Goal: Task Accomplishment & Management: Manage account settings

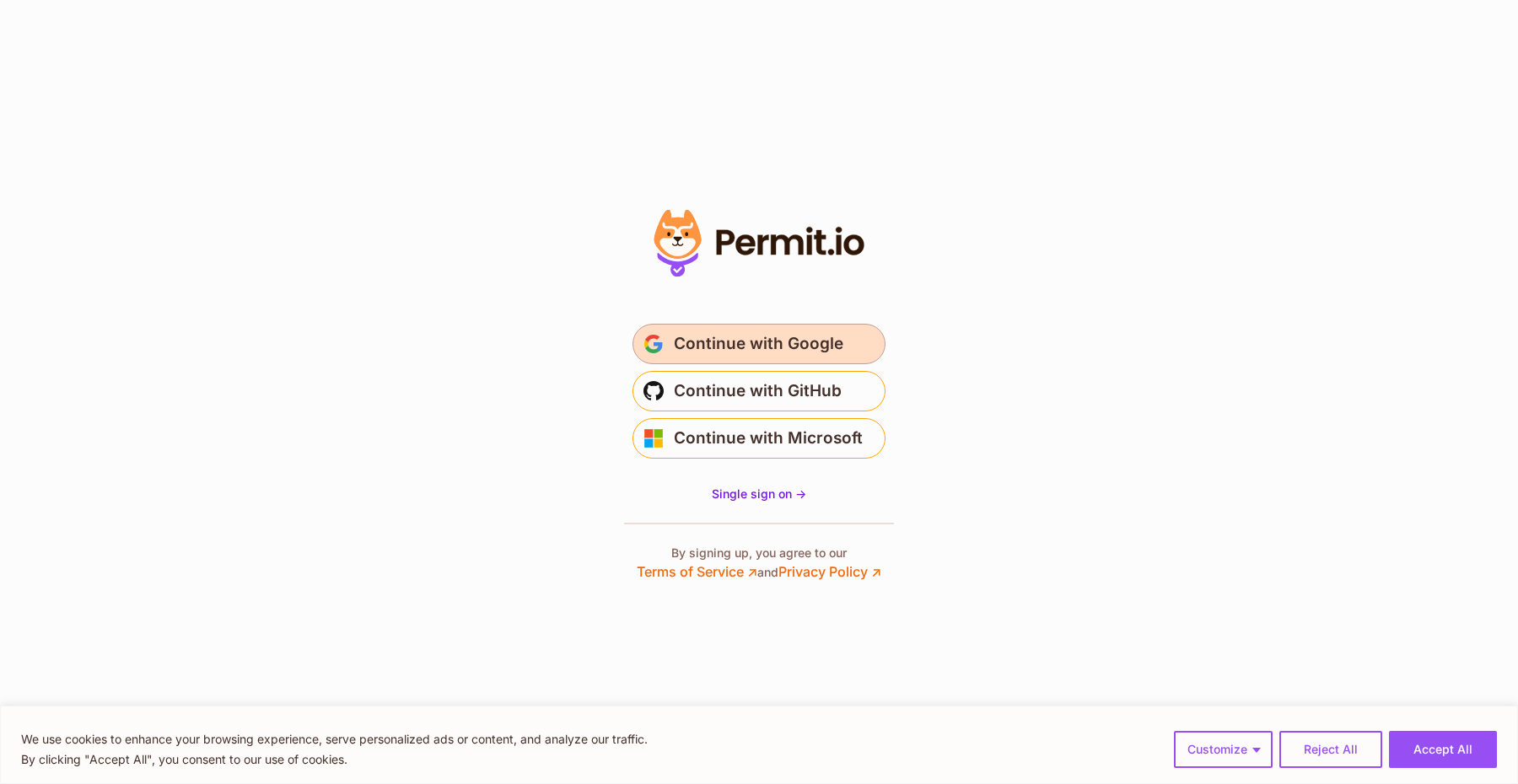
click at [742, 347] on span "Continue with Google" at bounding box center [759, 344] width 170 height 27
click at [1426, 747] on button "Accept All" at bounding box center [1443, 749] width 108 height 37
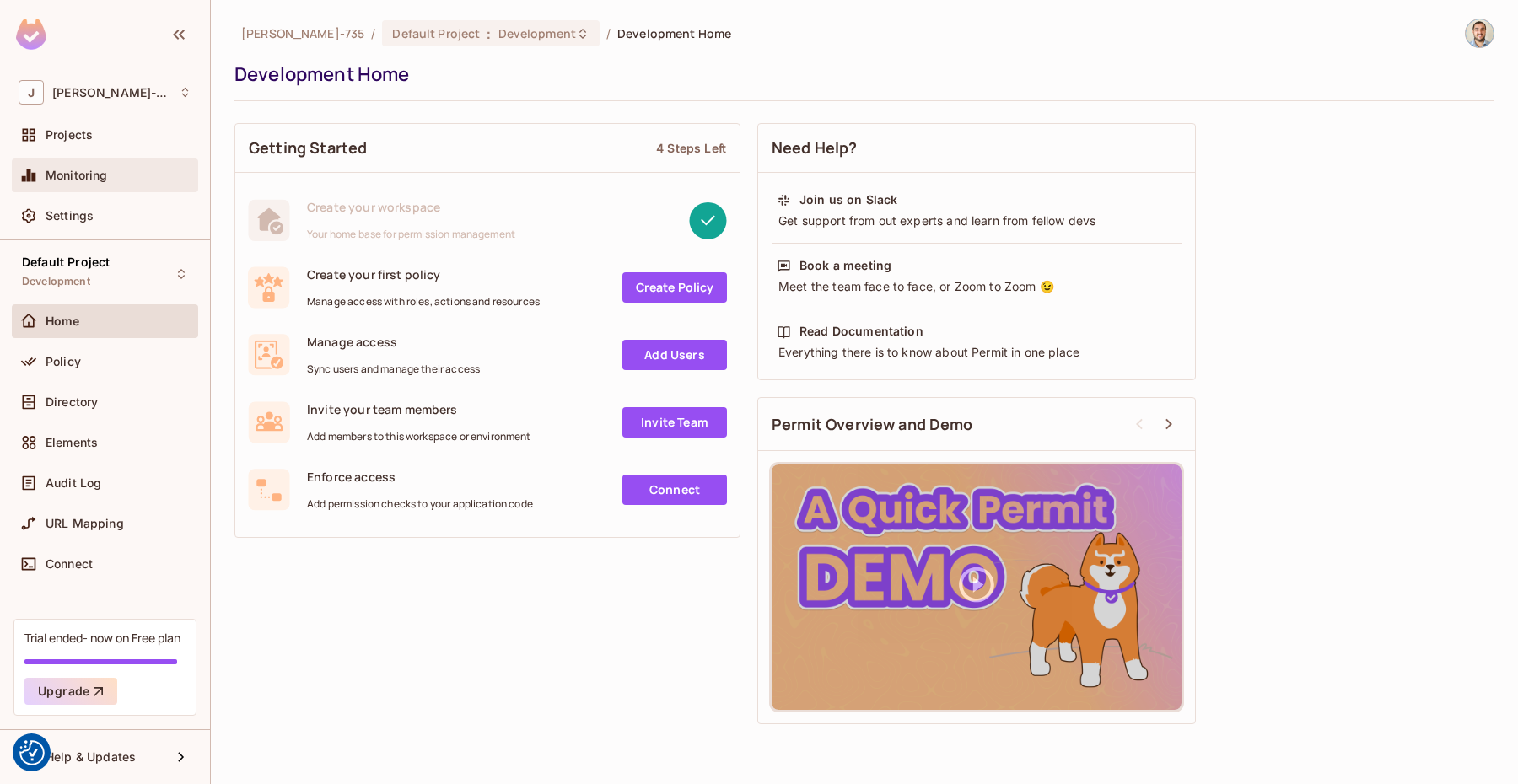
click at [110, 161] on div "Monitoring" at bounding box center [105, 175] width 186 height 34
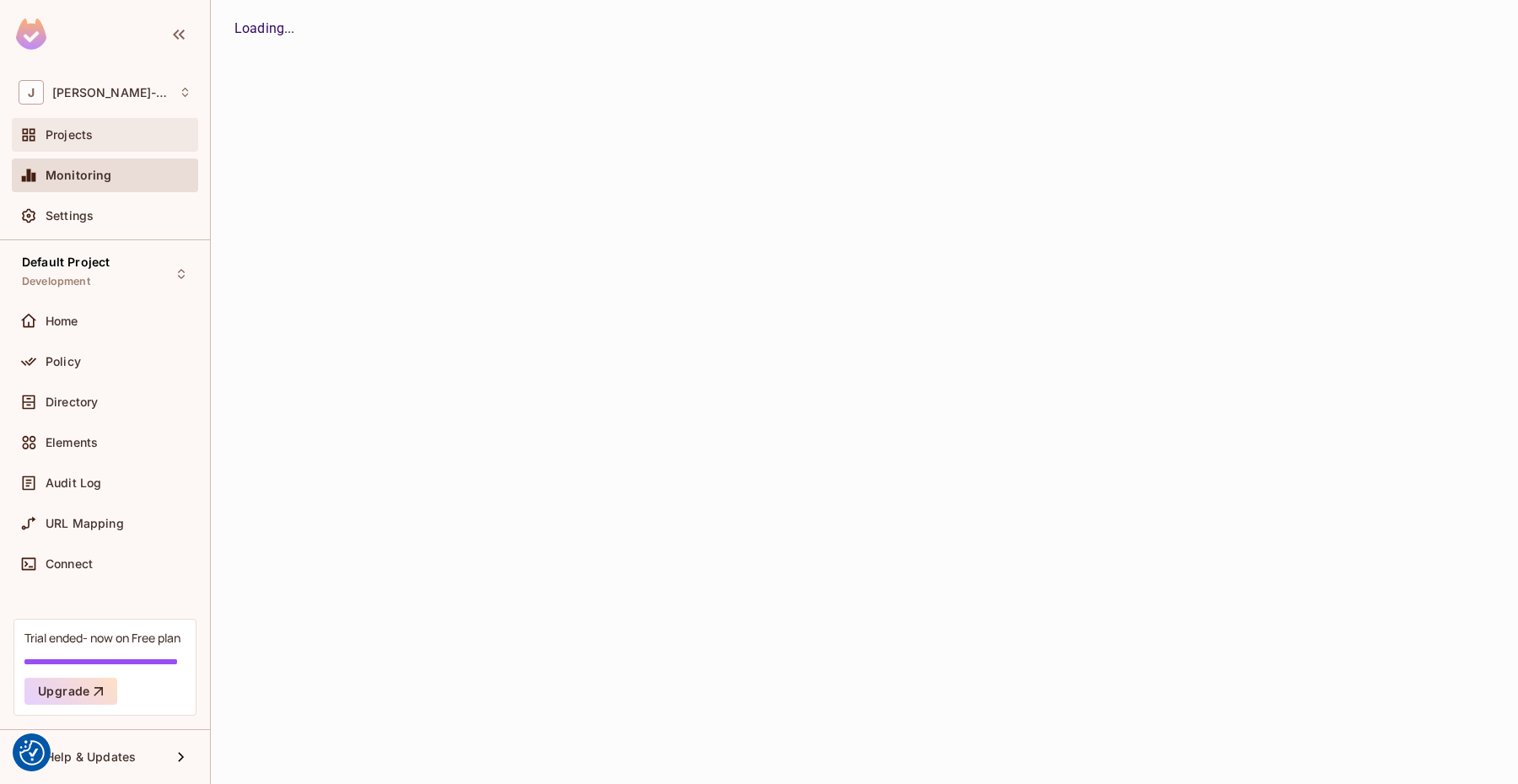
click at [110, 139] on div "Projects" at bounding box center [119, 135] width 146 height 14
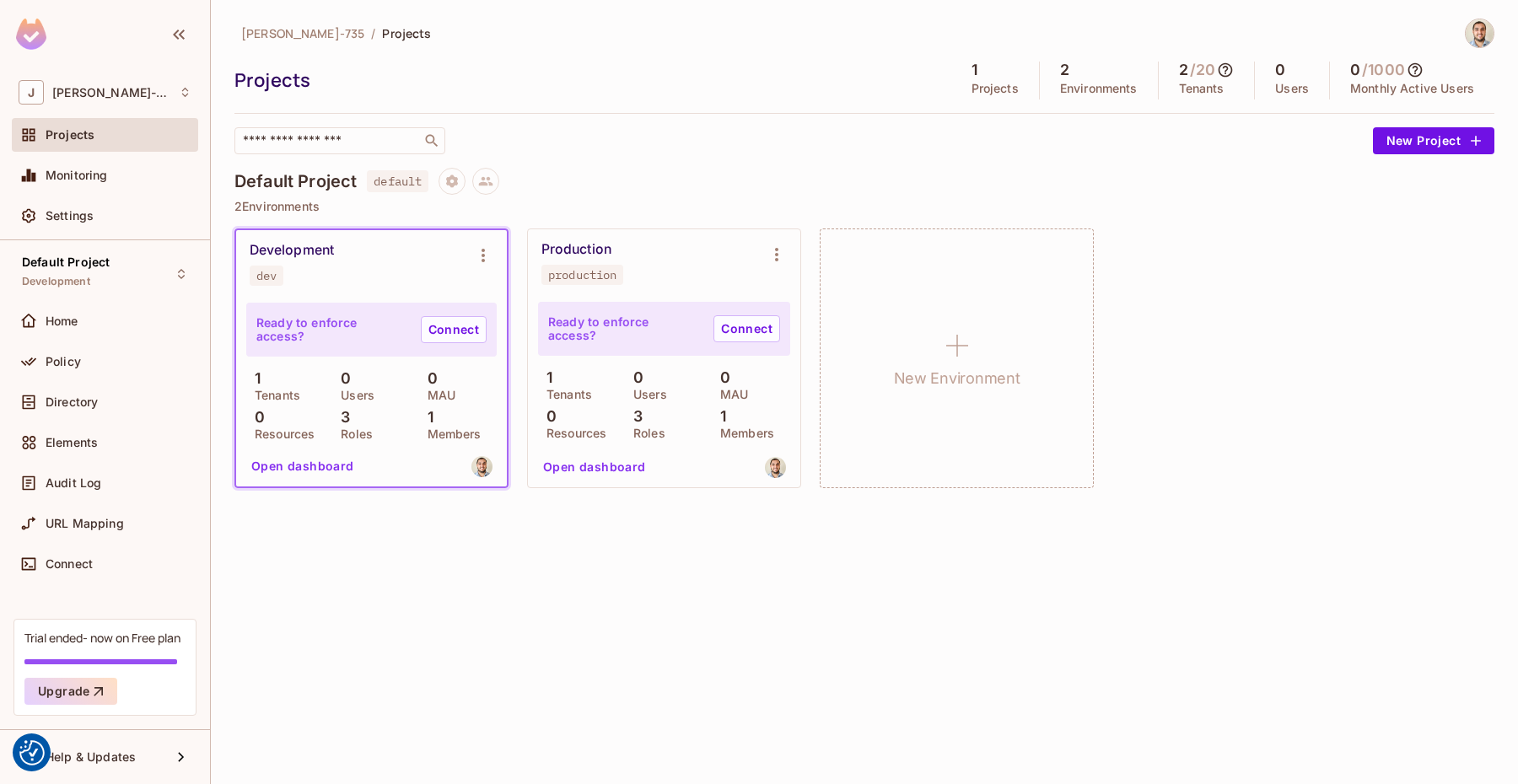
click at [331, 262] on div "Development dev" at bounding box center [358, 263] width 217 height 44
click at [457, 332] on link "Connect" at bounding box center [454, 329] width 66 height 27
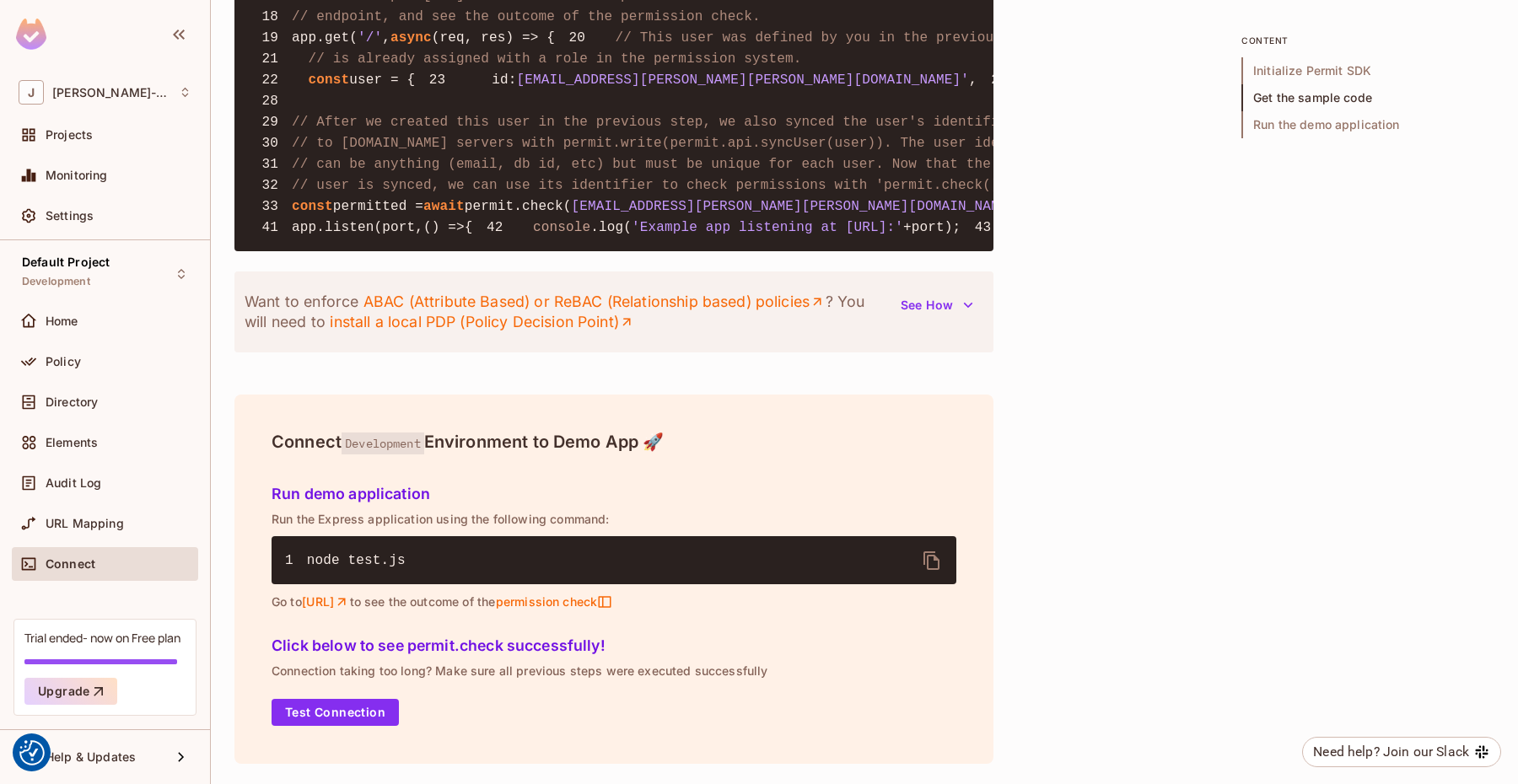
scroll to position [1649, 0]
click at [92, 333] on div "Home" at bounding box center [105, 321] width 186 height 34
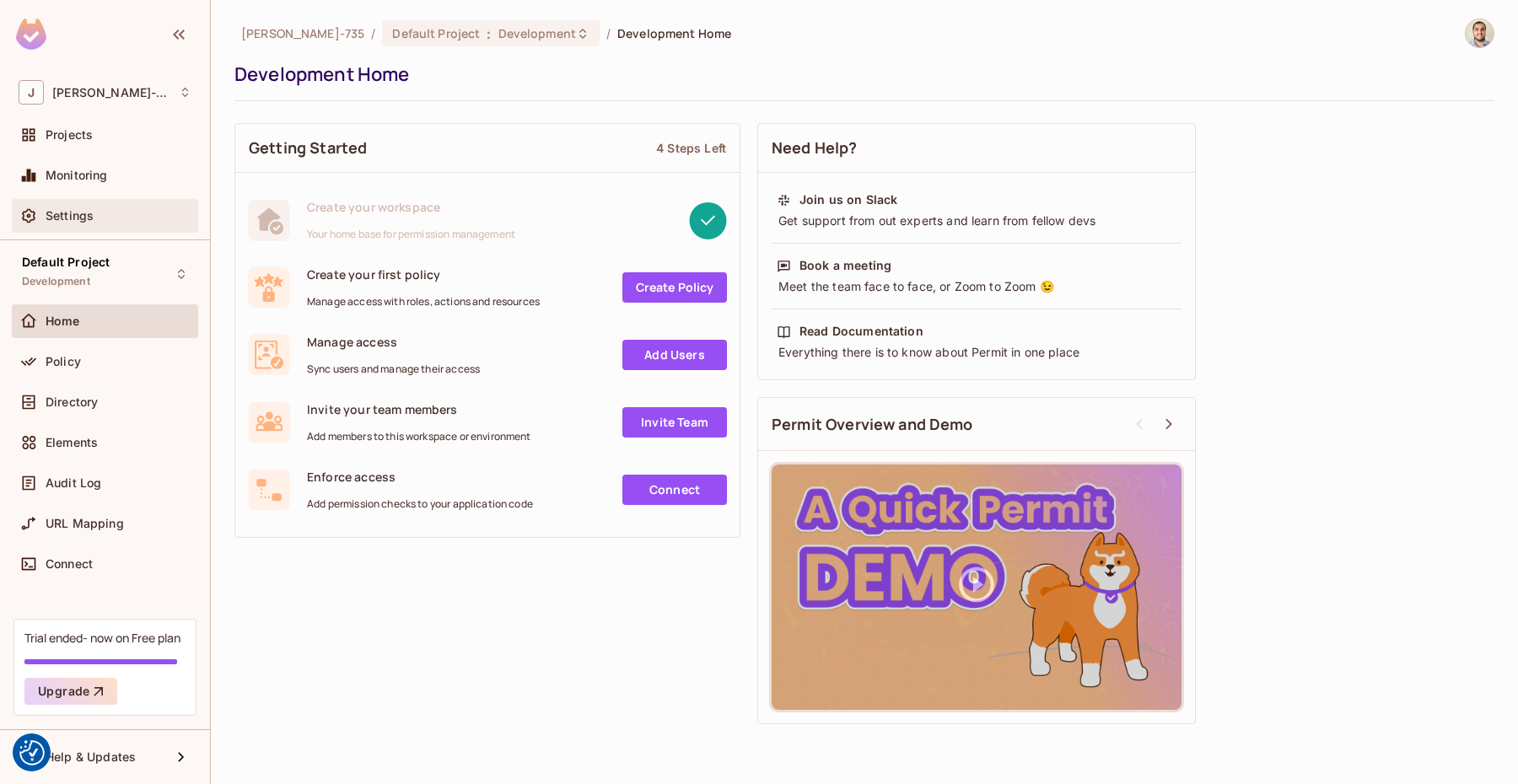
click at [110, 214] on div "Settings" at bounding box center [119, 216] width 146 height 14
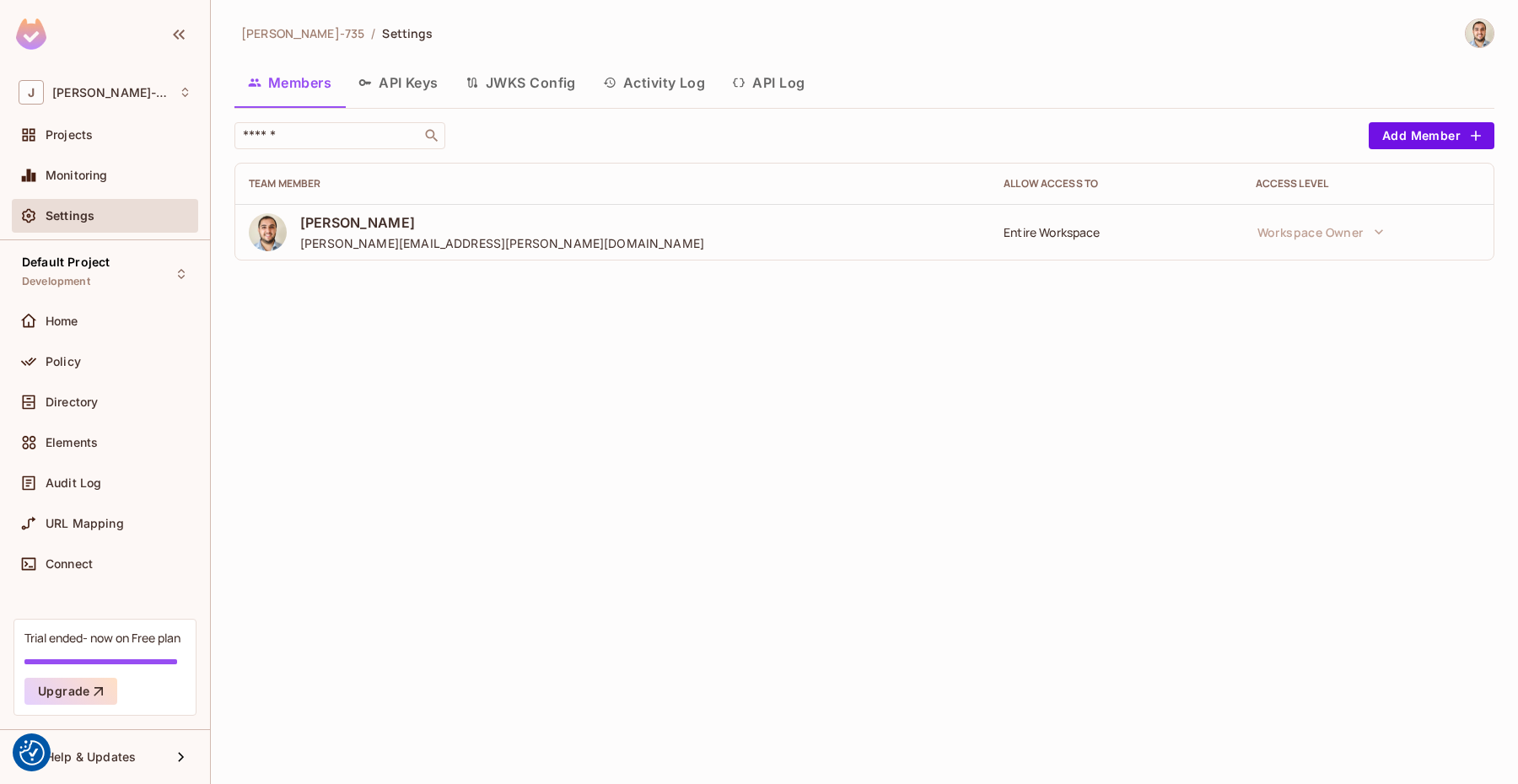
click at [426, 84] on button "API Keys" at bounding box center [399, 82] width 107 height 42
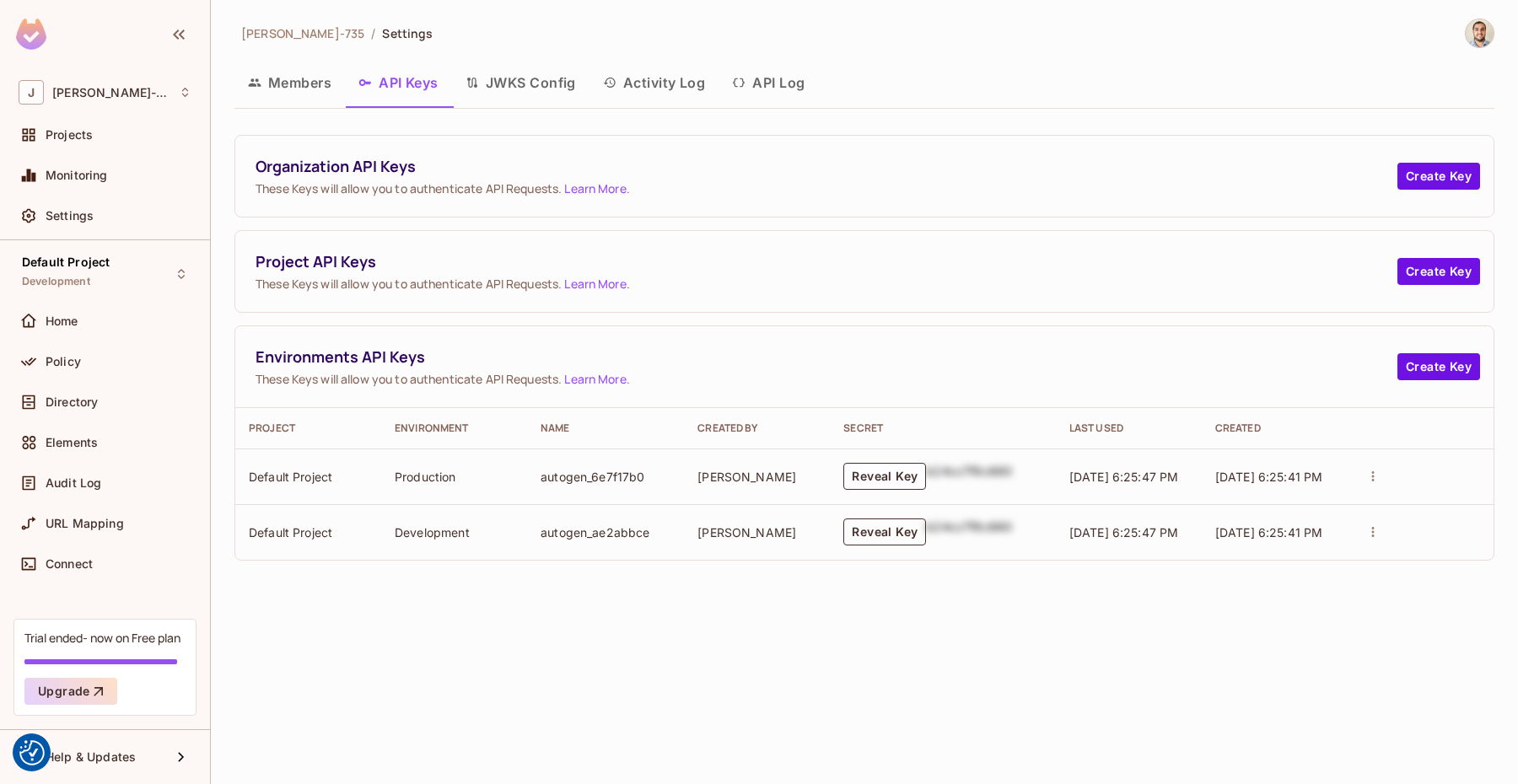
click at [898, 532] on button "Reveal Key" at bounding box center [884, 532] width 82 height 27
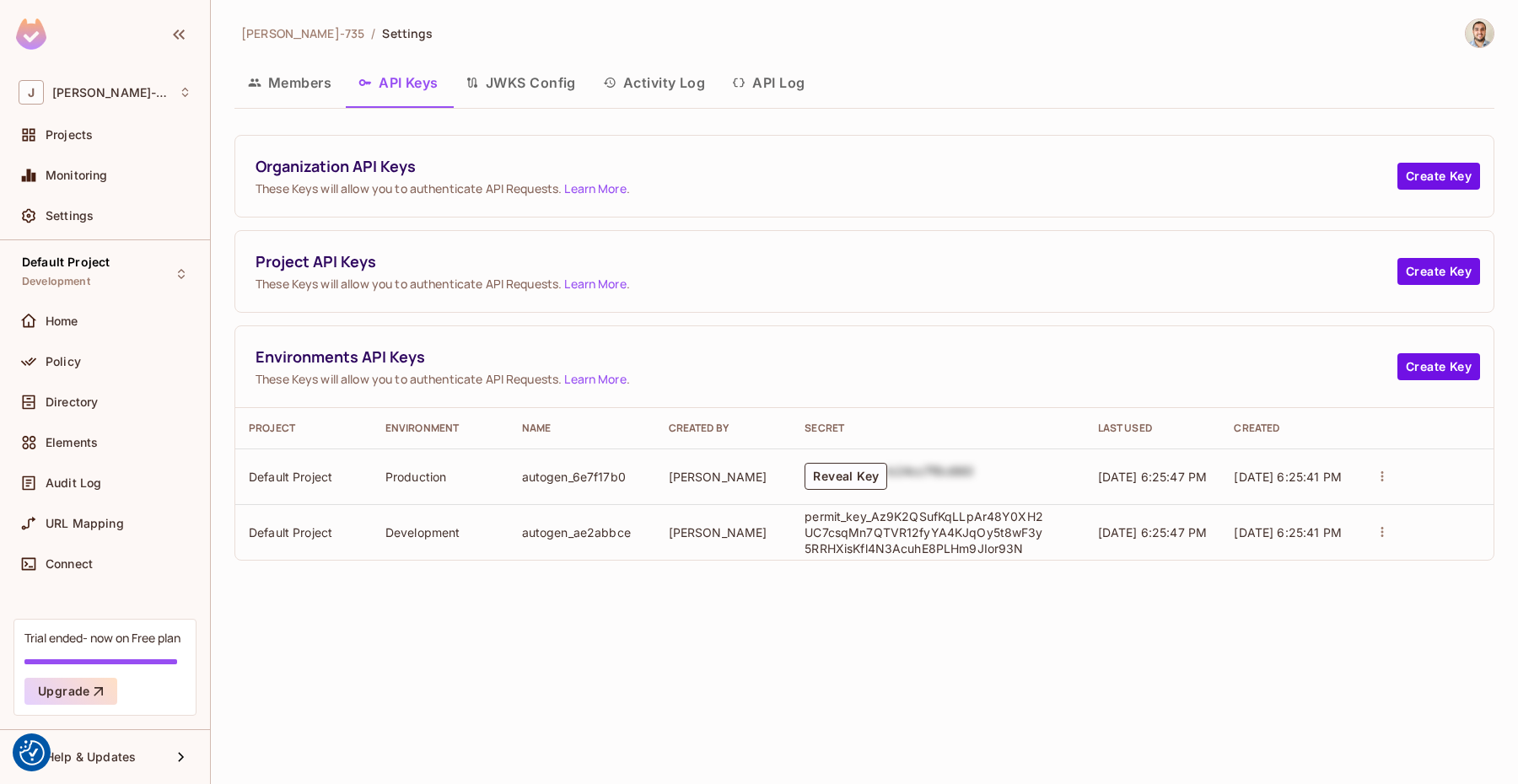
click at [898, 532] on p "permit_key_Az9K2QSufKqLLpAr48Y0XH2UC7csqMn7QTVR12fyYA4KJqOy5t8wF3y5RRHXisKfl4N3…" at bounding box center [926, 532] width 244 height 48
copy p "permit_key_Az9K2QSufKqLLpAr48Y0XH2UC7csqMn7QTVR12fyYA4KJqOy5t8wF3y5RRHXisKfl4N3…"
click at [1257, 528] on span "06/18/2025 6:25:41 PM" at bounding box center [1288, 532] width 108 height 15
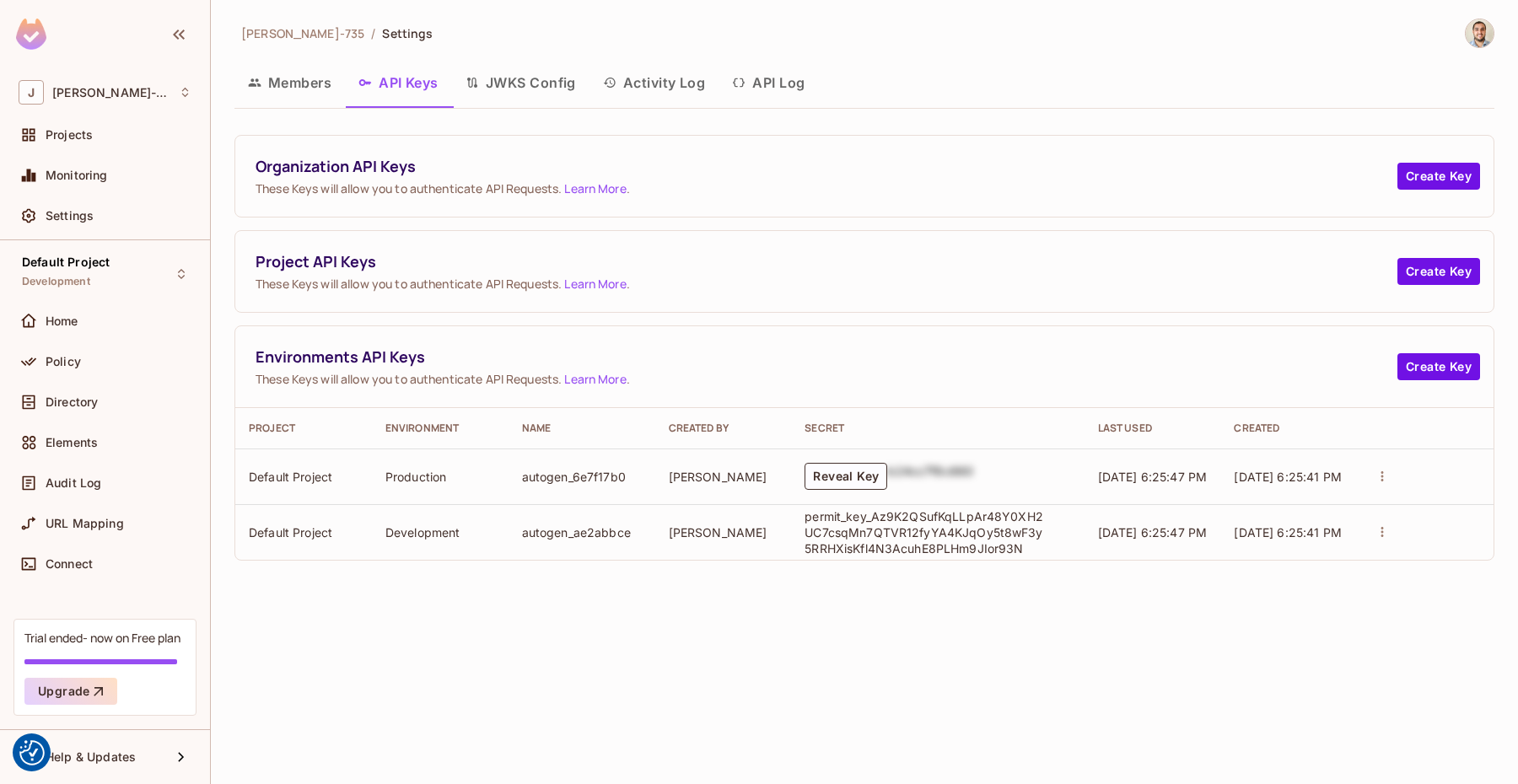
click at [1385, 535] on icon "actions" at bounding box center [1382, 532] width 16 height 16
click at [961, 587] on div at bounding box center [759, 392] width 1518 height 784
click at [631, 528] on td "autogen_ae2abbce" at bounding box center [581, 532] width 146 height 55
click at [734, 534] on td "José Pacheco" at bounding box center [723, 532] width 137 height 55
click at [83, 141] on span "Projects" at bounding box center [69, 135] width 48 height 14
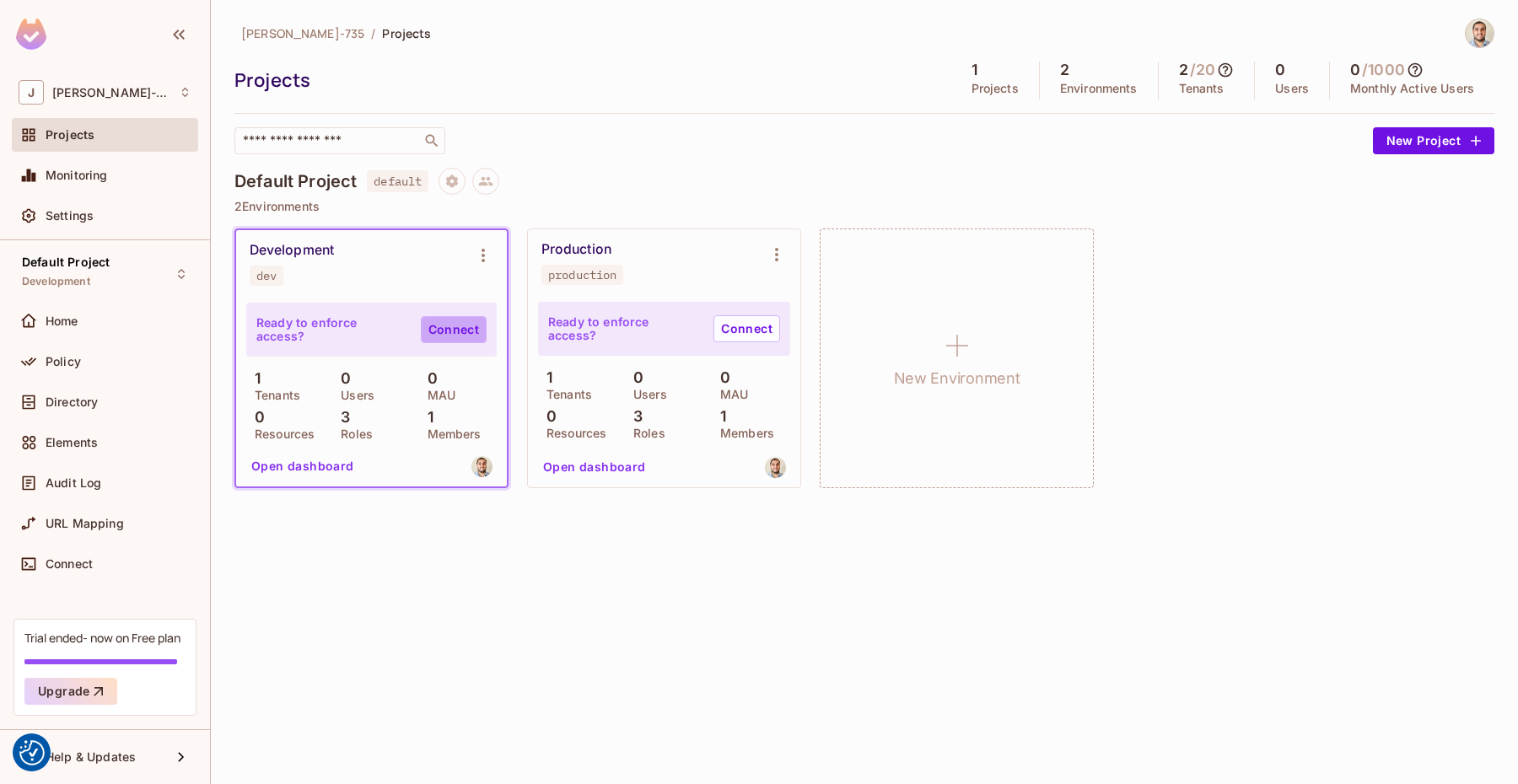
click at [444, 327] on link "Connect" at bounding box center [454, 329] width 66 height 27
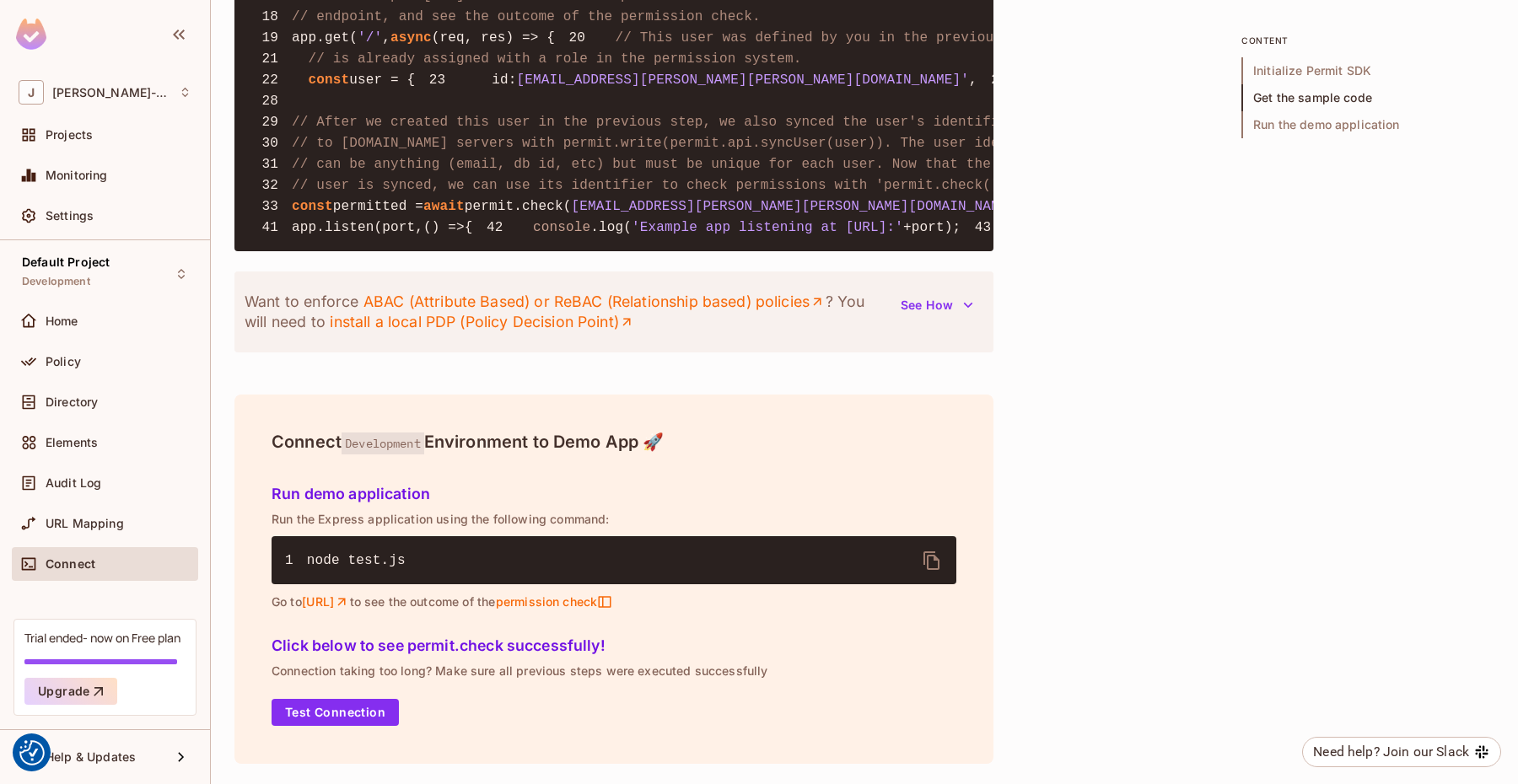
scroll to position [1992, 0]
click at [334, 711] on button "Test Connection" at bounding box center [334, 712] width 127 height 27
click at [350, 603] on link "http://localhost:4000" at bounding box center [325, 602] width 48 height 16
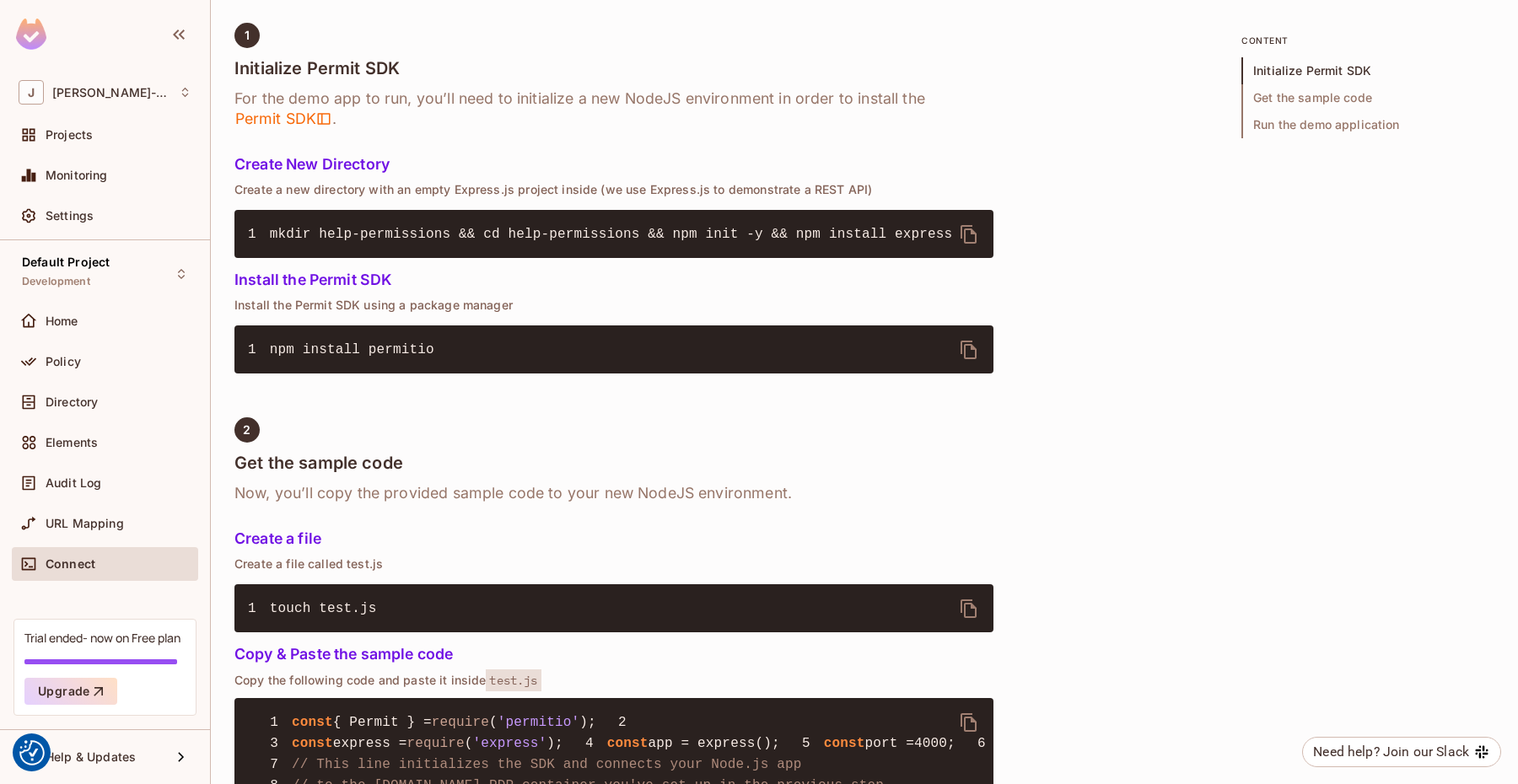
scroll to position [0, 0]
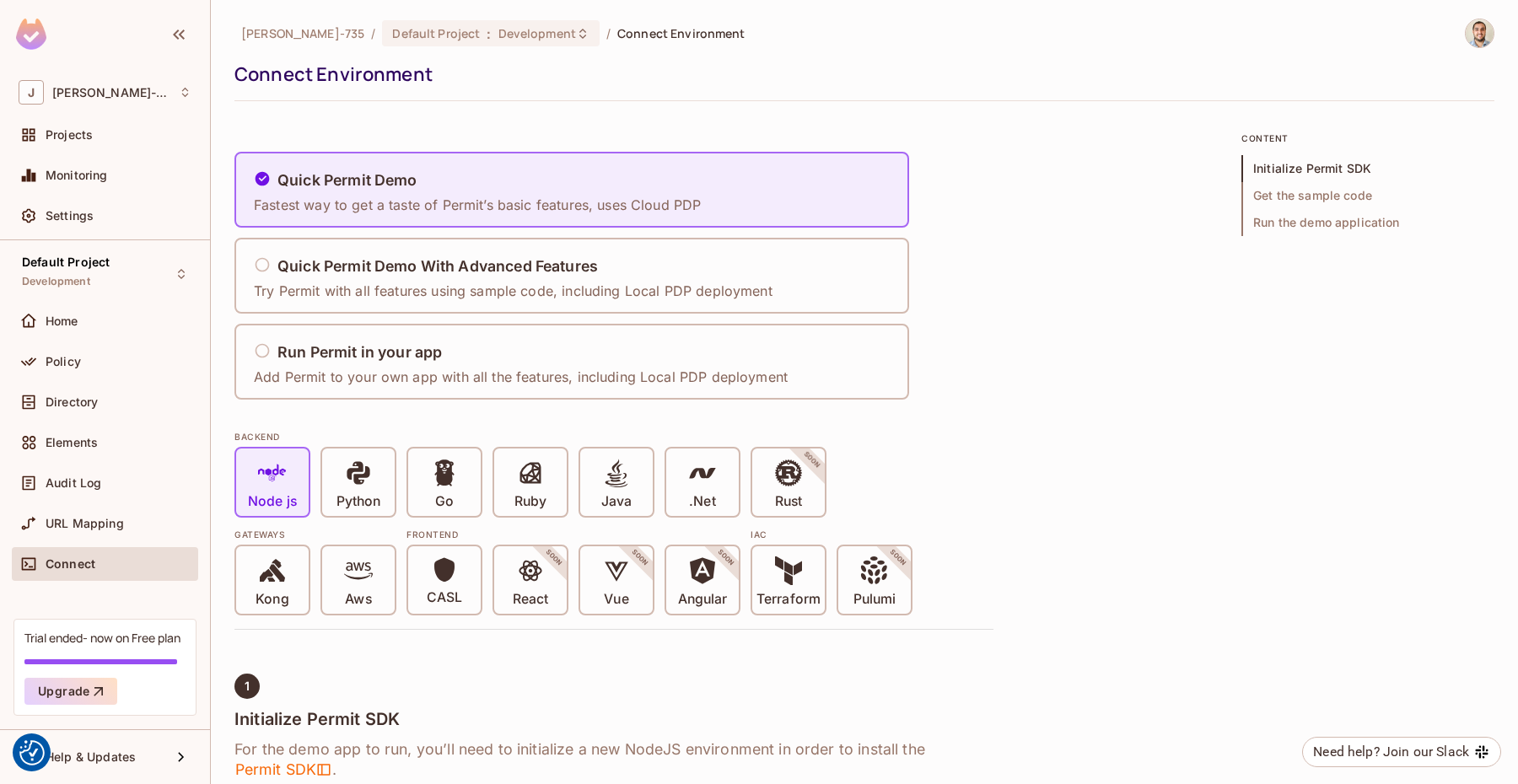
click at [414, 83] on div "Connect Environment" at bounding box center [860, 74] width 1251 height 25
click at [128, 154] on div "Projects" at bounding box center [105, 138] width 186 height 41
click at [79, 176] on span "Monitoring" at bounding box center [77, 176] width 62 height 14
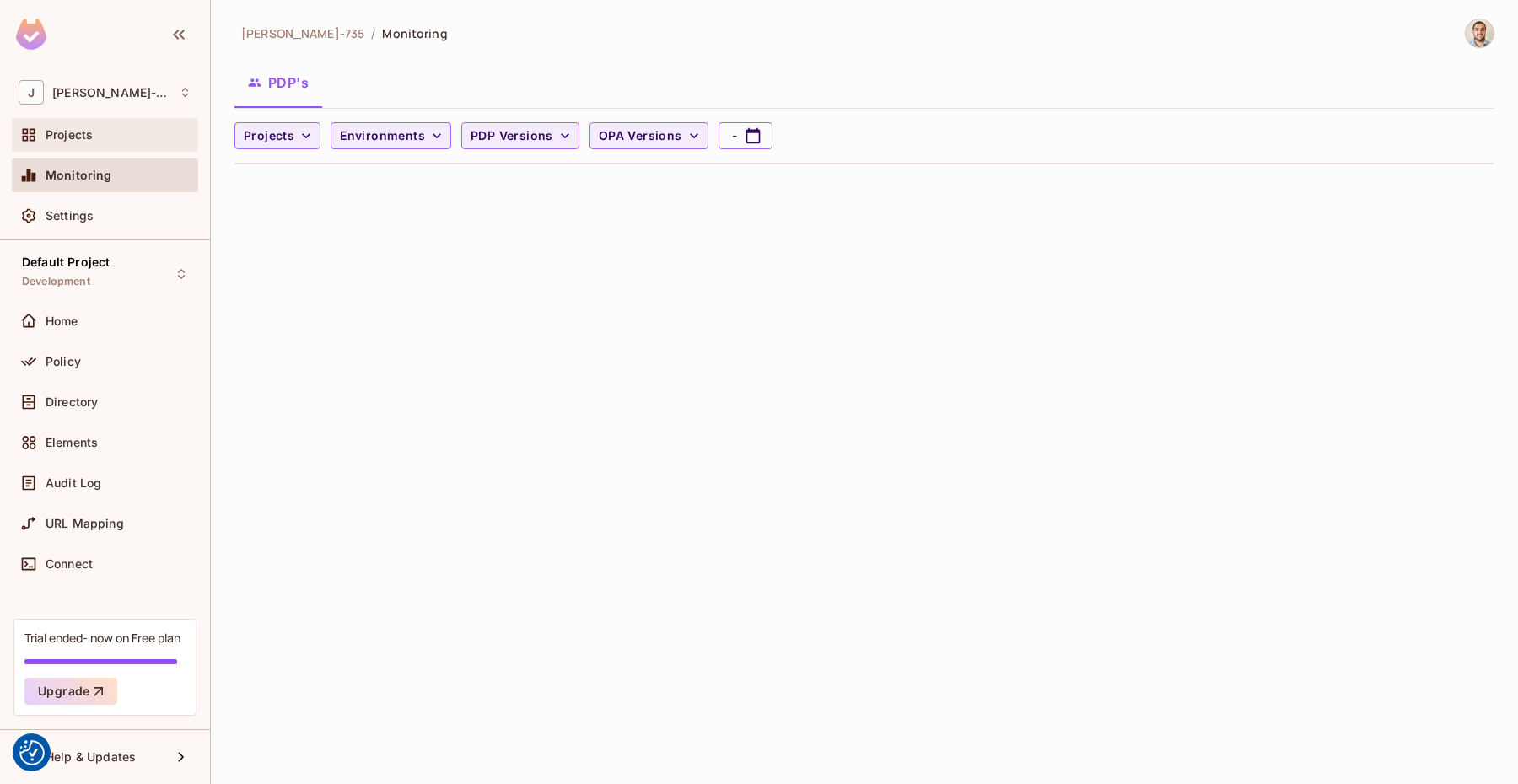
click at [81, 135] on span "Projects" at bounding box center [69, 135] width 48 height 14
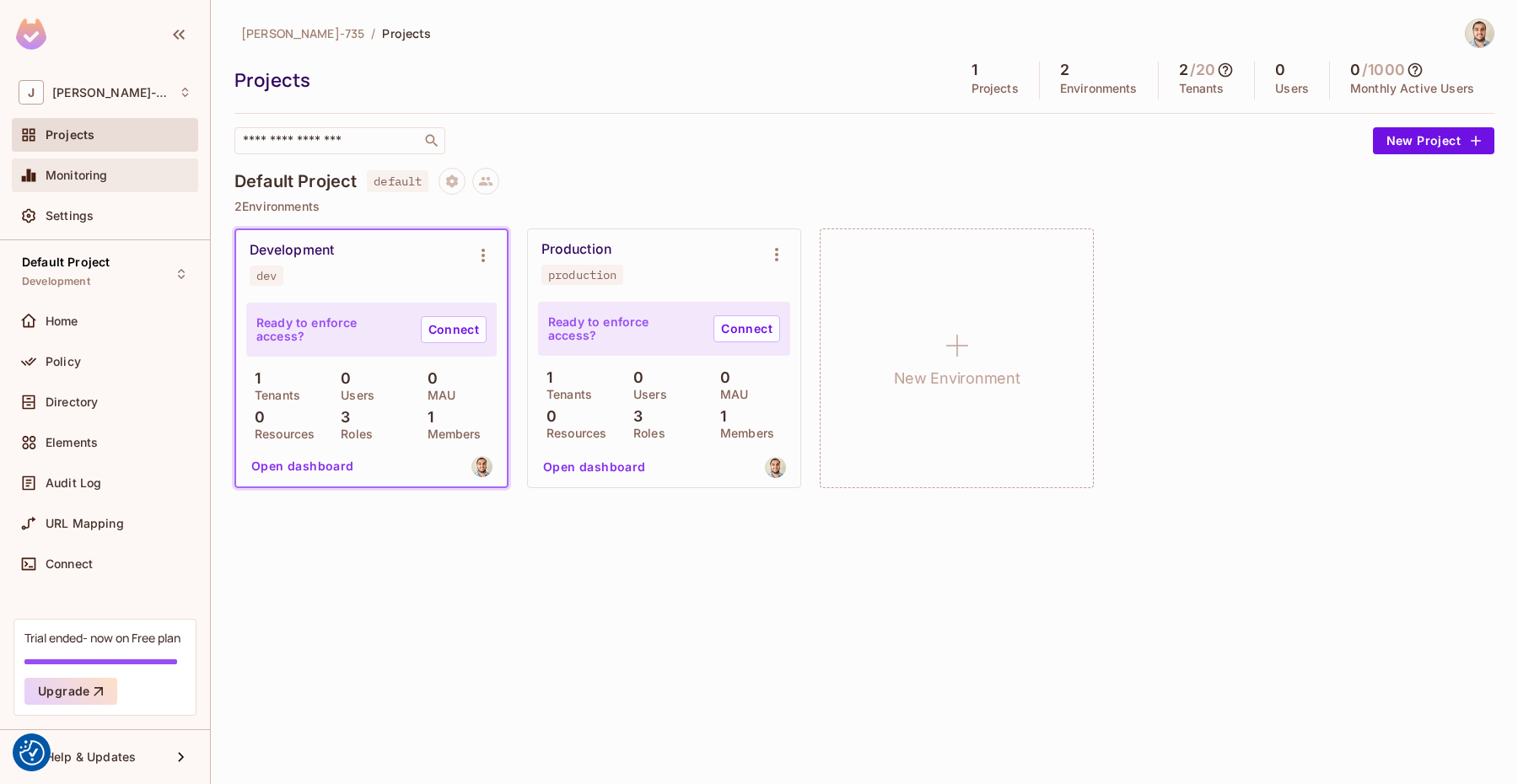
click at [131, 176] on div "Monitoring" at bounding box center [119, 176] width 146 height 14
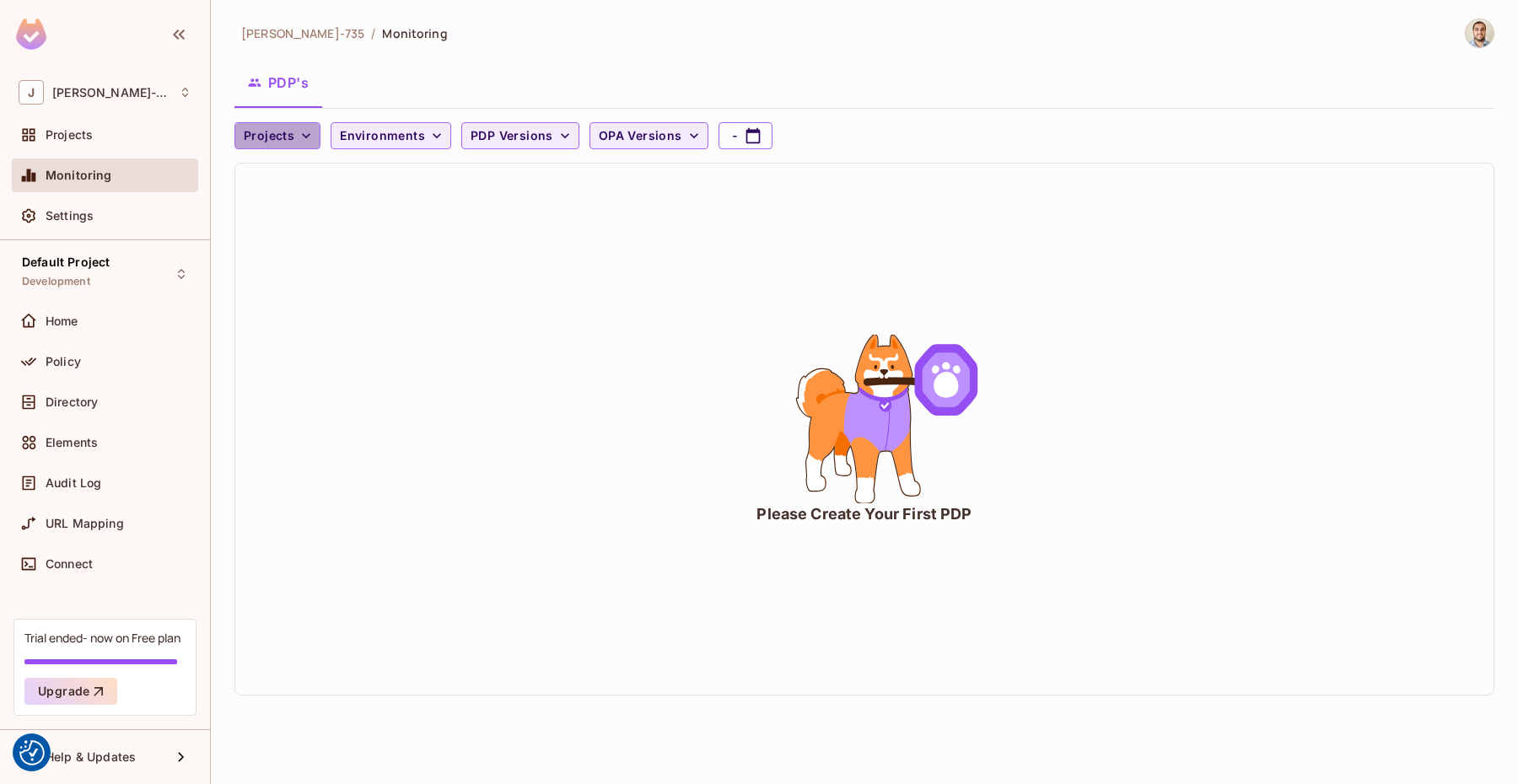
click at [303, 136] on icon "button" at bounding box center [306, 136] width 9 height 5
click at [390, 149] on div at bounding box center [759, 392] width 1518 height 784
click at [390, 133] on span "Environments" at bounding box center [382, 136] width 85 height 21
click at [279, 132] on div at bounding box center [759, 392] width 1518 height 784
click at [282, 133] on span "Projects" at bounding box center [269, 136] width 50 height 21
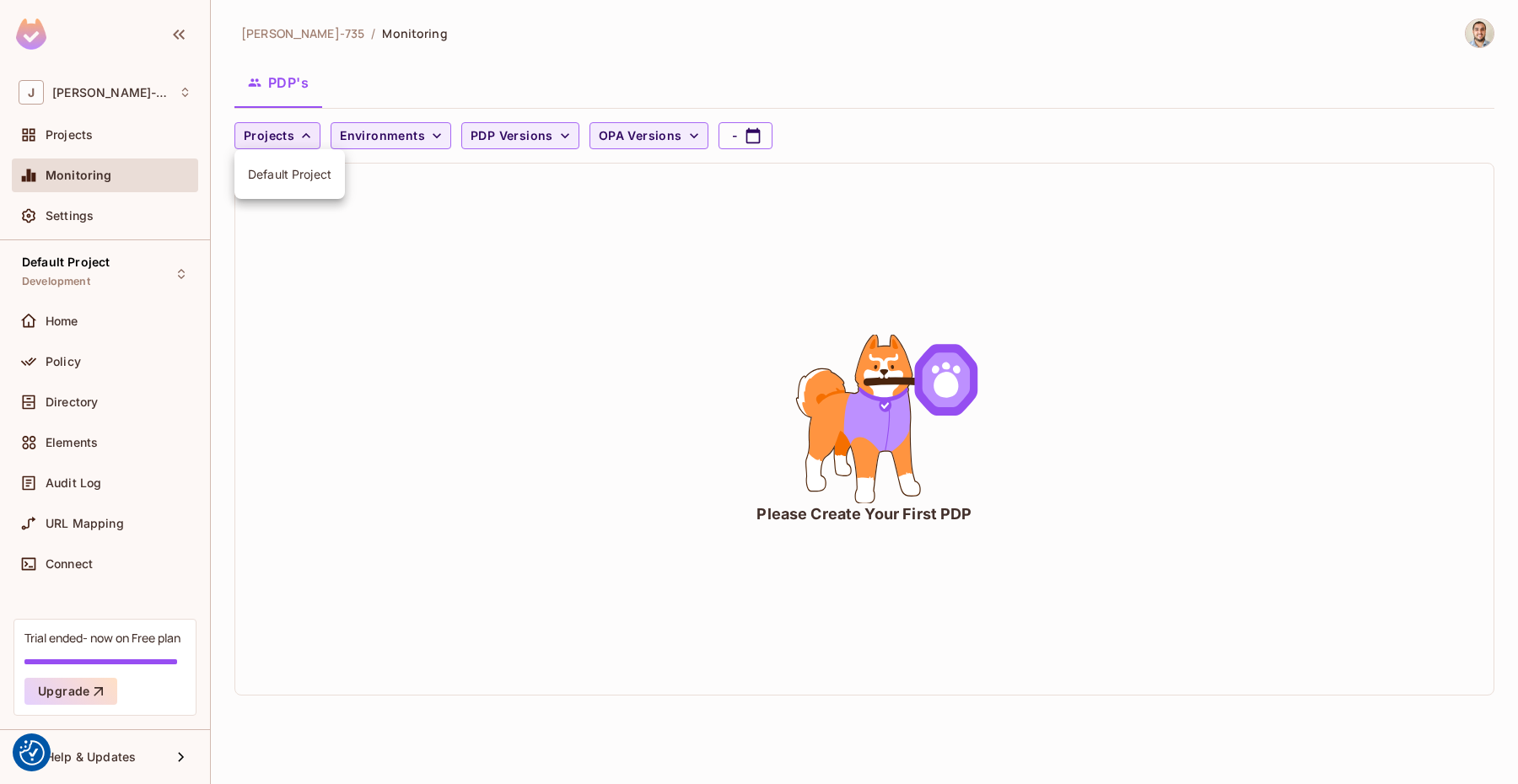
click at [280, 171] on span "Default Project" at bounding box center [289, 174] width 83 height 16
click at [682, 133] on span "OPA Versions" at bounding box center [681, 136] width 83 height 21
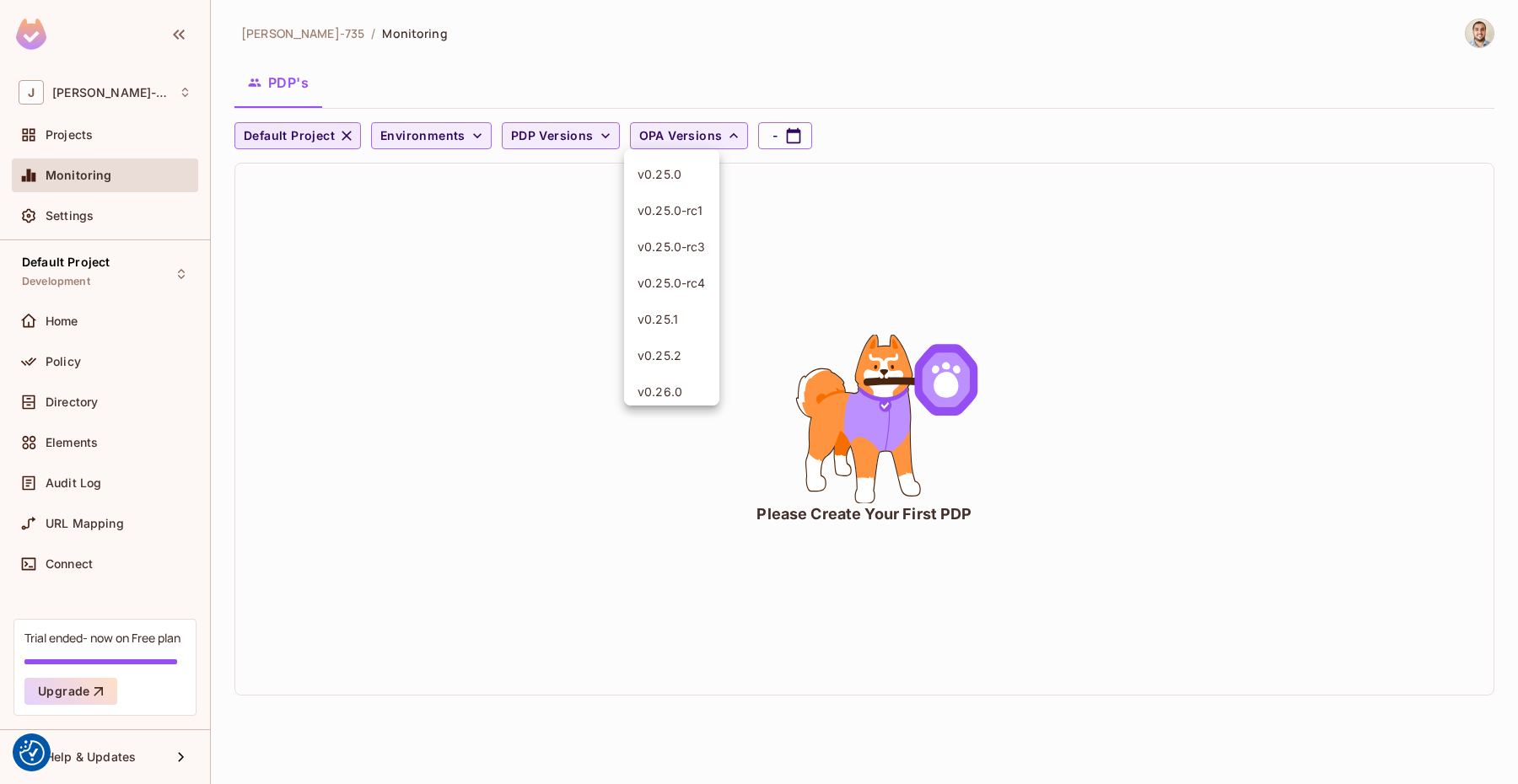
click at [321, 266] on div at bounding box center [759, 392] width 1518 height 784
click at [566, 121] on div "Jose-735 / Monitoring PDP's Default Project Environments PDP Versions OPA Versi…" at bounding box center [865, 363] width 1260 height 690
click at [561, 136] on span "PDP Versions" at bounding box center [552, 136] width 82 height 21
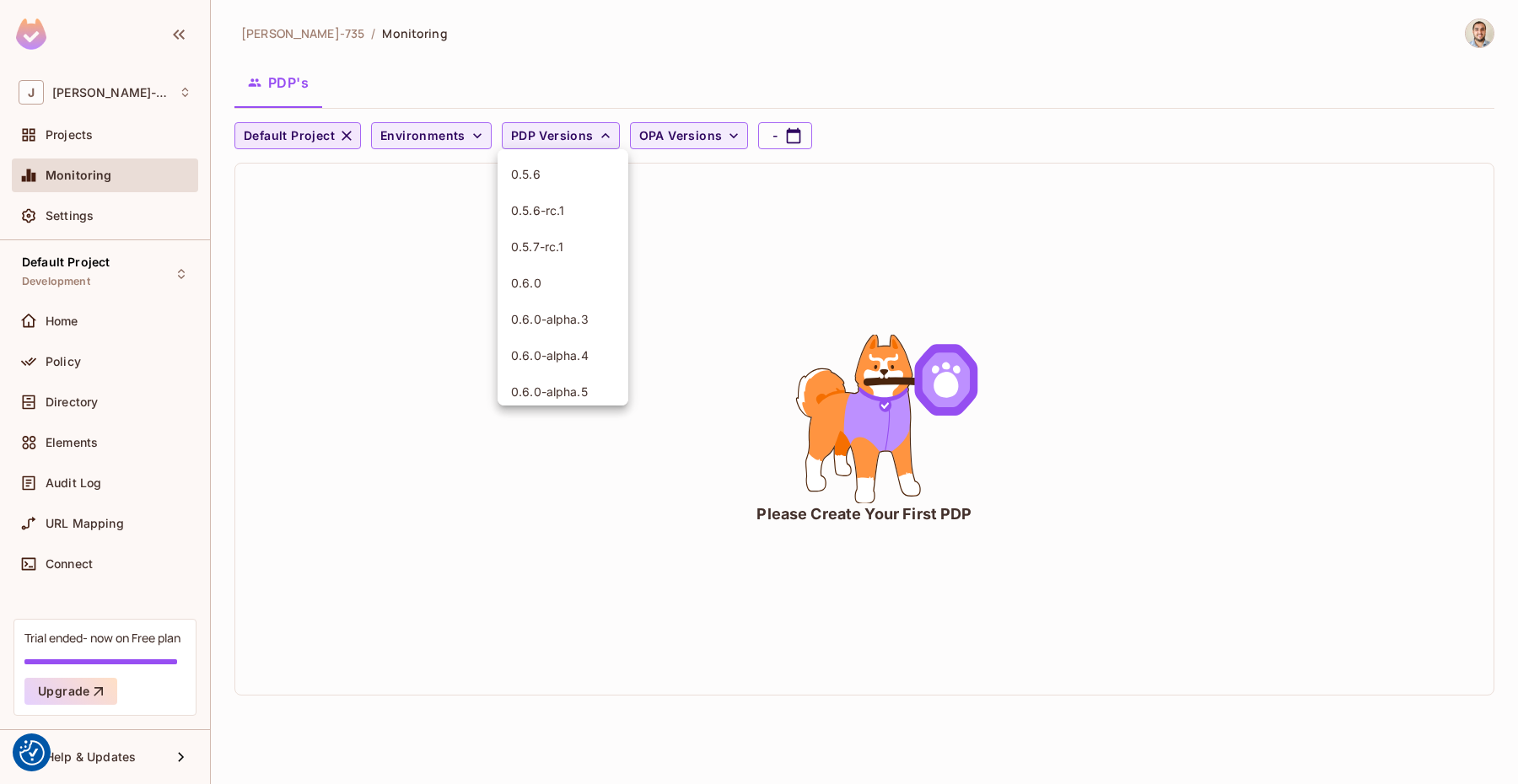
click at [306, 267] on div at bounding box center [759, 392] width 1518 height 784
click at [91, 124] on div "Projects" at bounding box center [105, 134] width 186 height 34
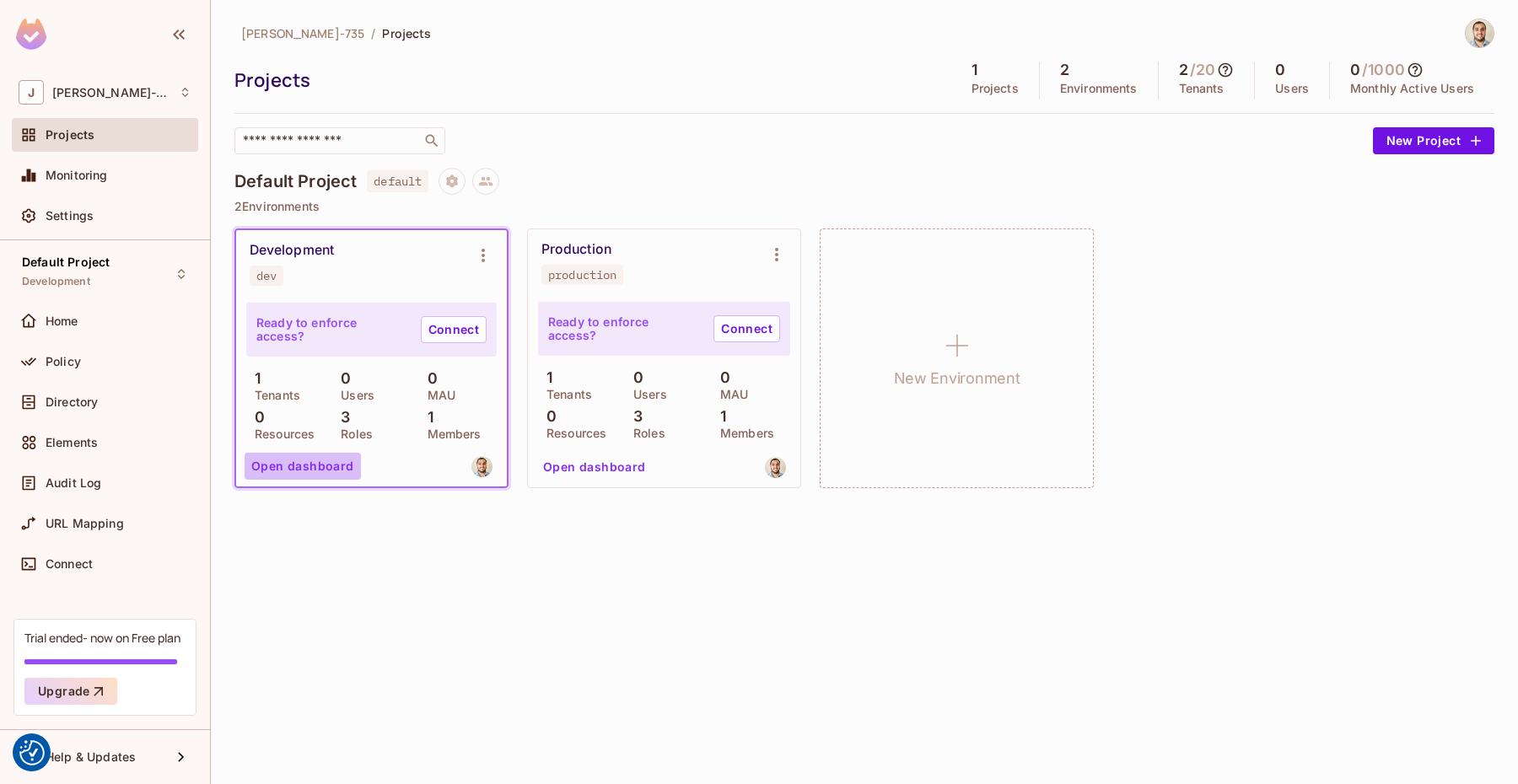
click at [318, 460] on button "Open dashboard" at bounding box center [302, 466] width 116 height 27
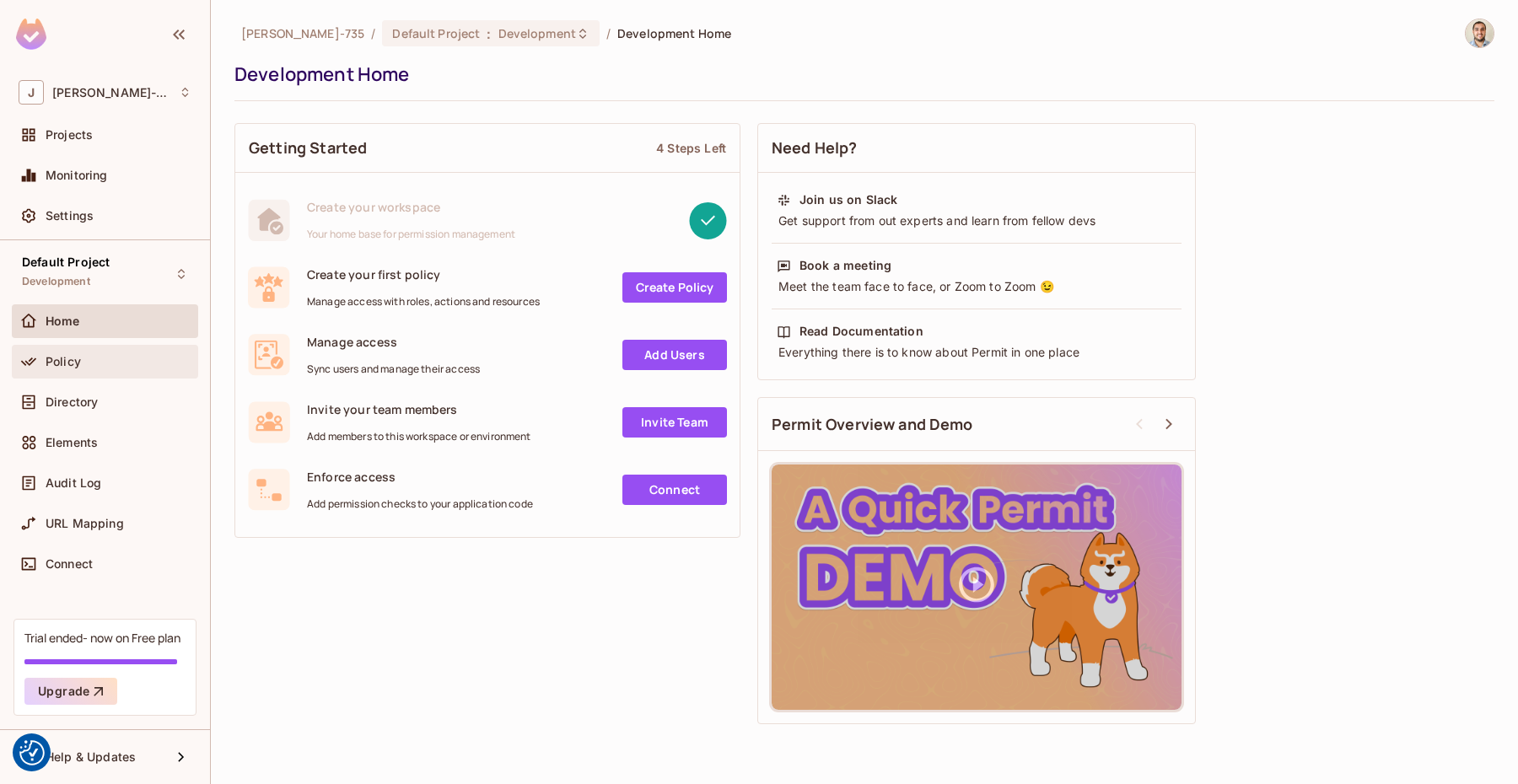
click at [88, 364] on div "Policy" at bounding box center [119, 362] width 146 height 14
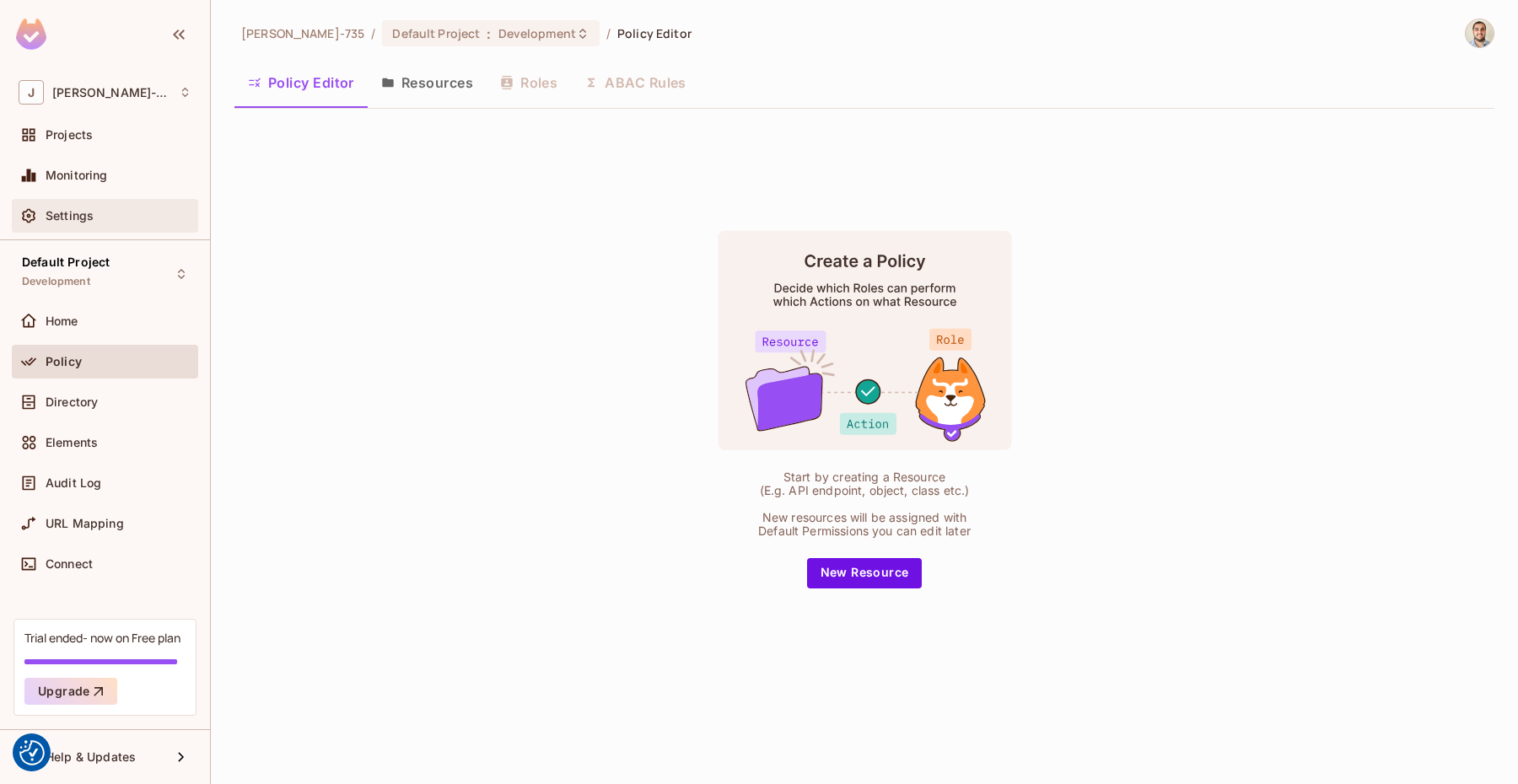
click at [94, 215] on div "Settings" at bounding box center [119, 216] width 146 height 14
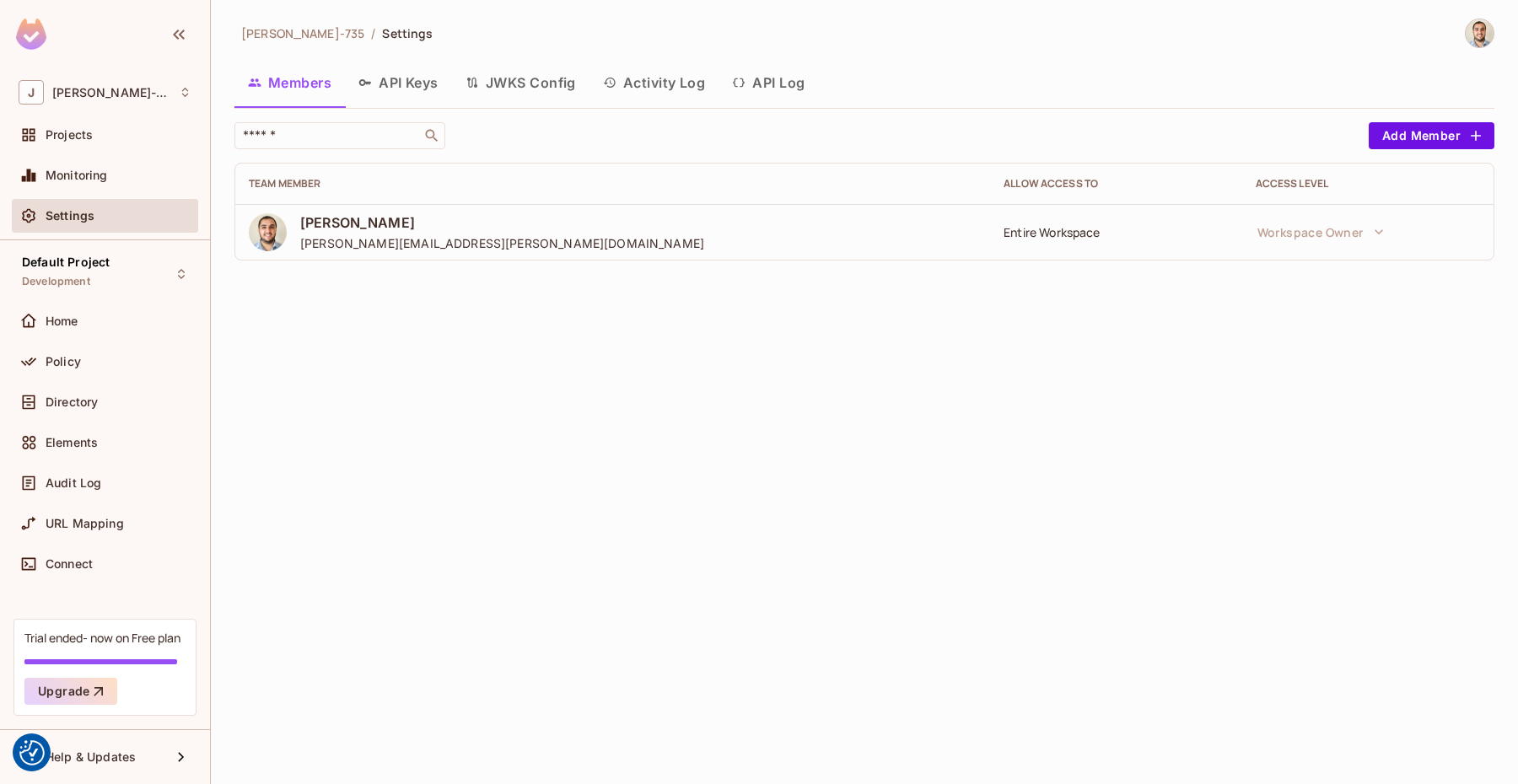
click at [377, 86] on button "API Keys" at bounding box center [399, 82] width 107 height 42
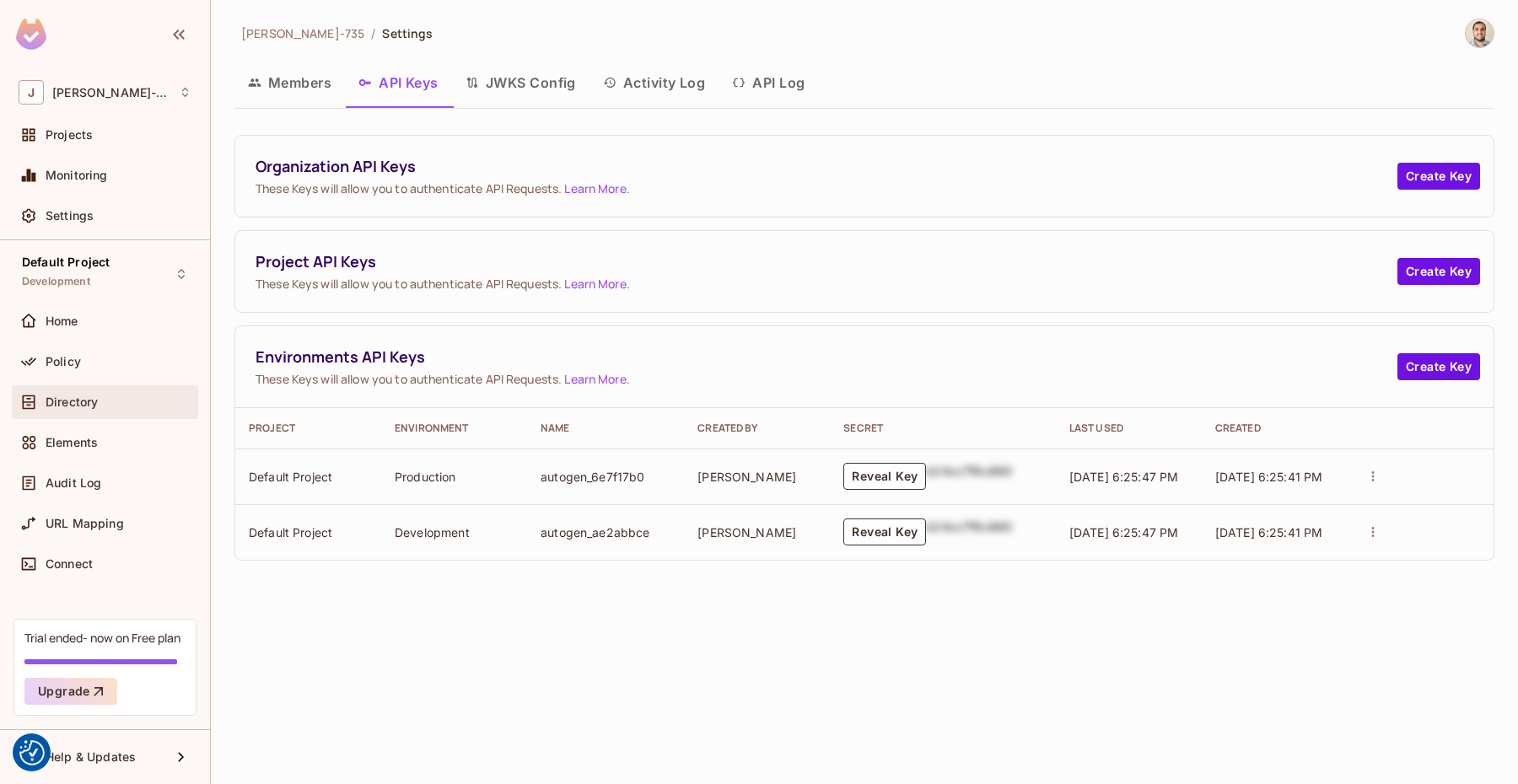
click at [80, 401] on span "Directory" at bounding box center [72, 402] width 52 height 14
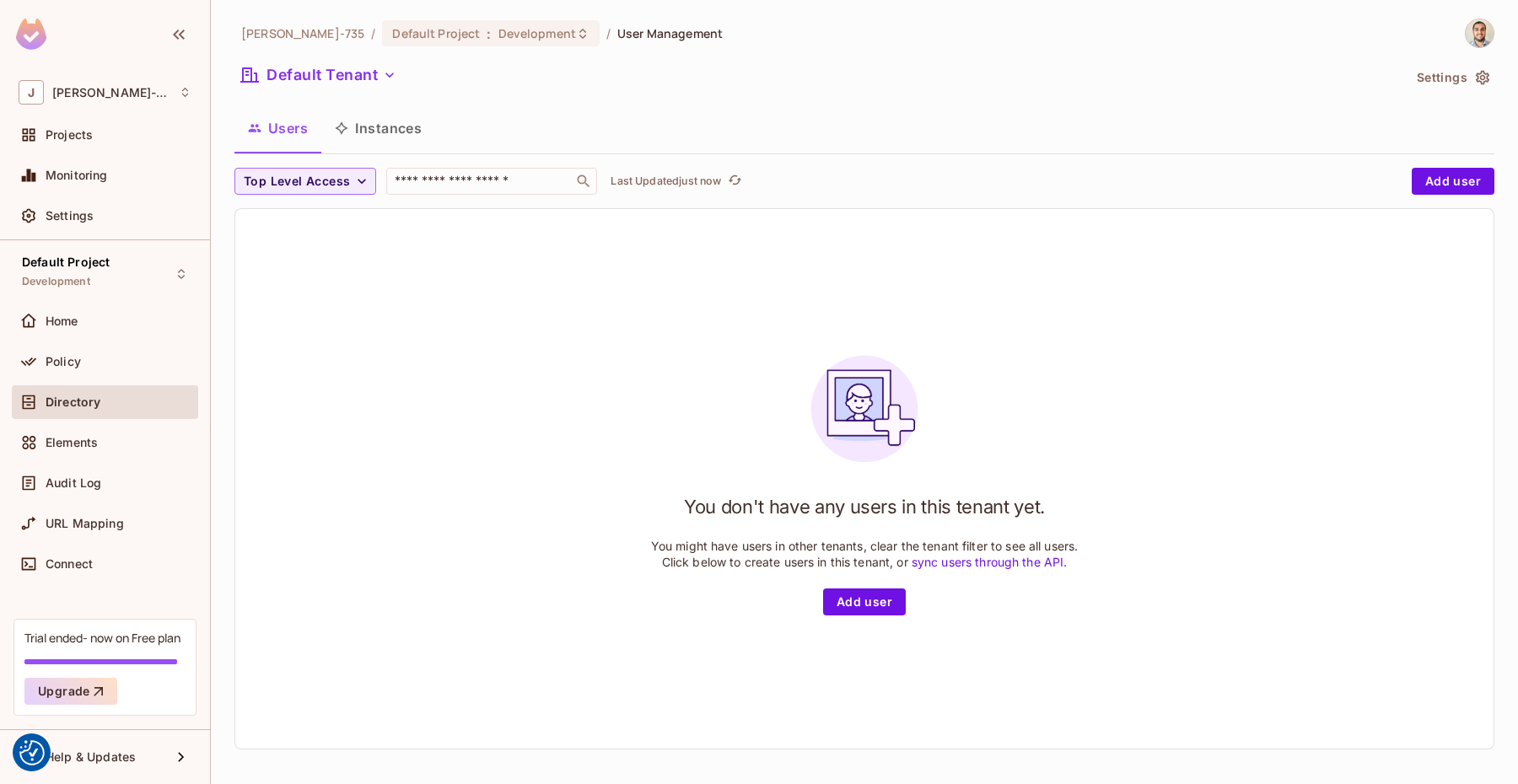
click at [369, 133] on button "Instances" at bounding box center [378, 128] width 114 height 42
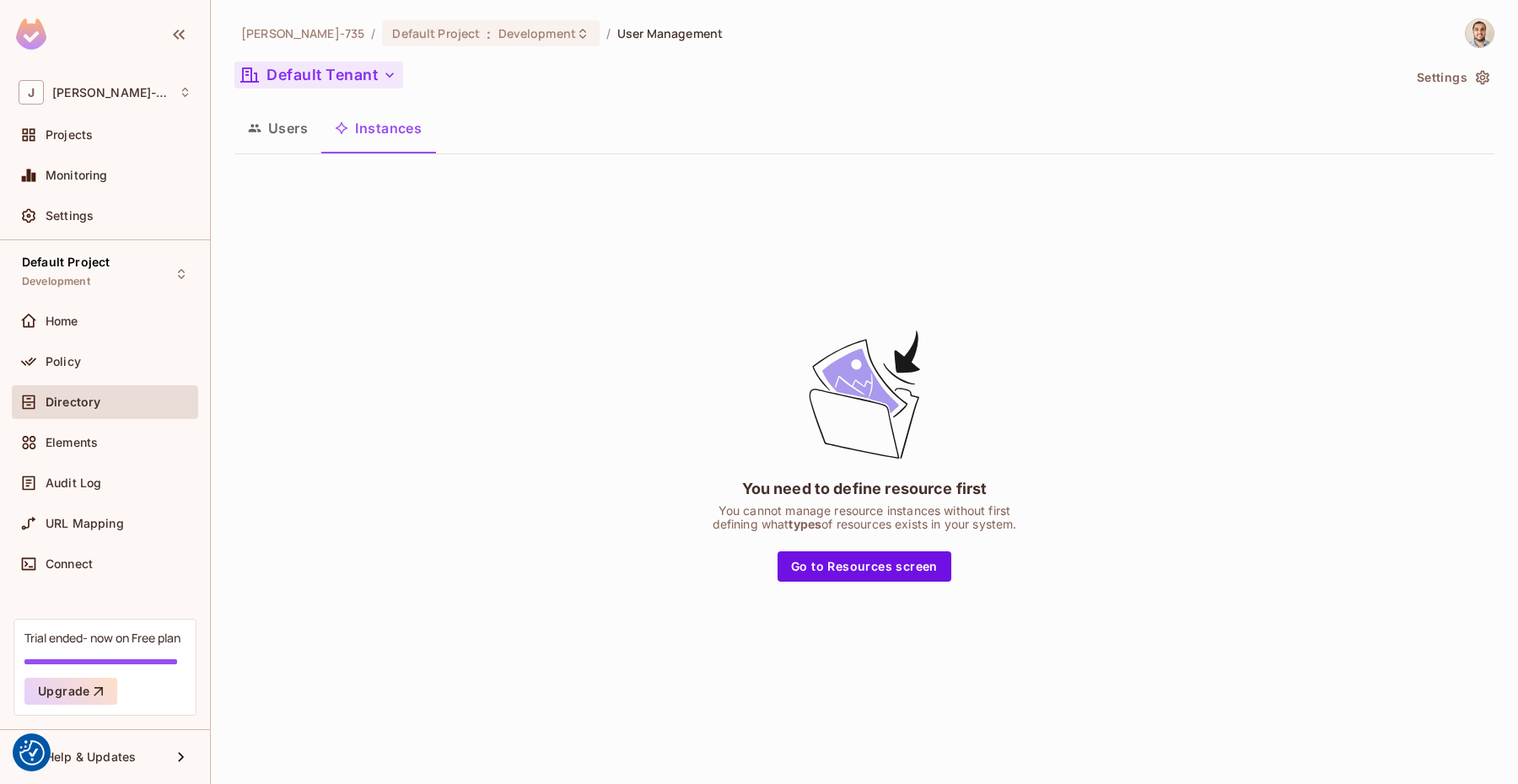
click at [354, 74] on button "Default Tenant" at bounding box center [319, 75] width 169 height 27
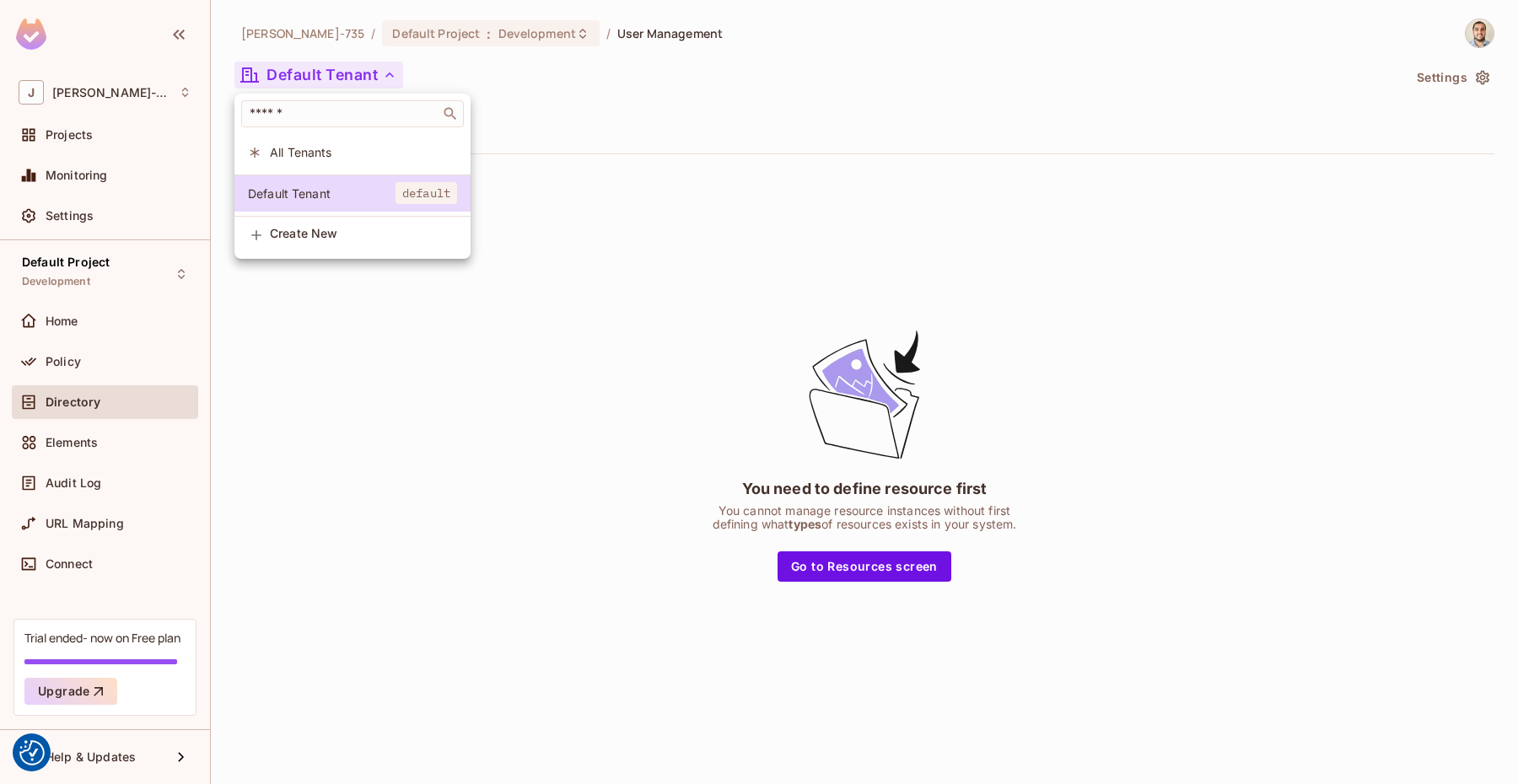
click at [321, 309] on div at bounding box center [759, 392] width 1518 height 784
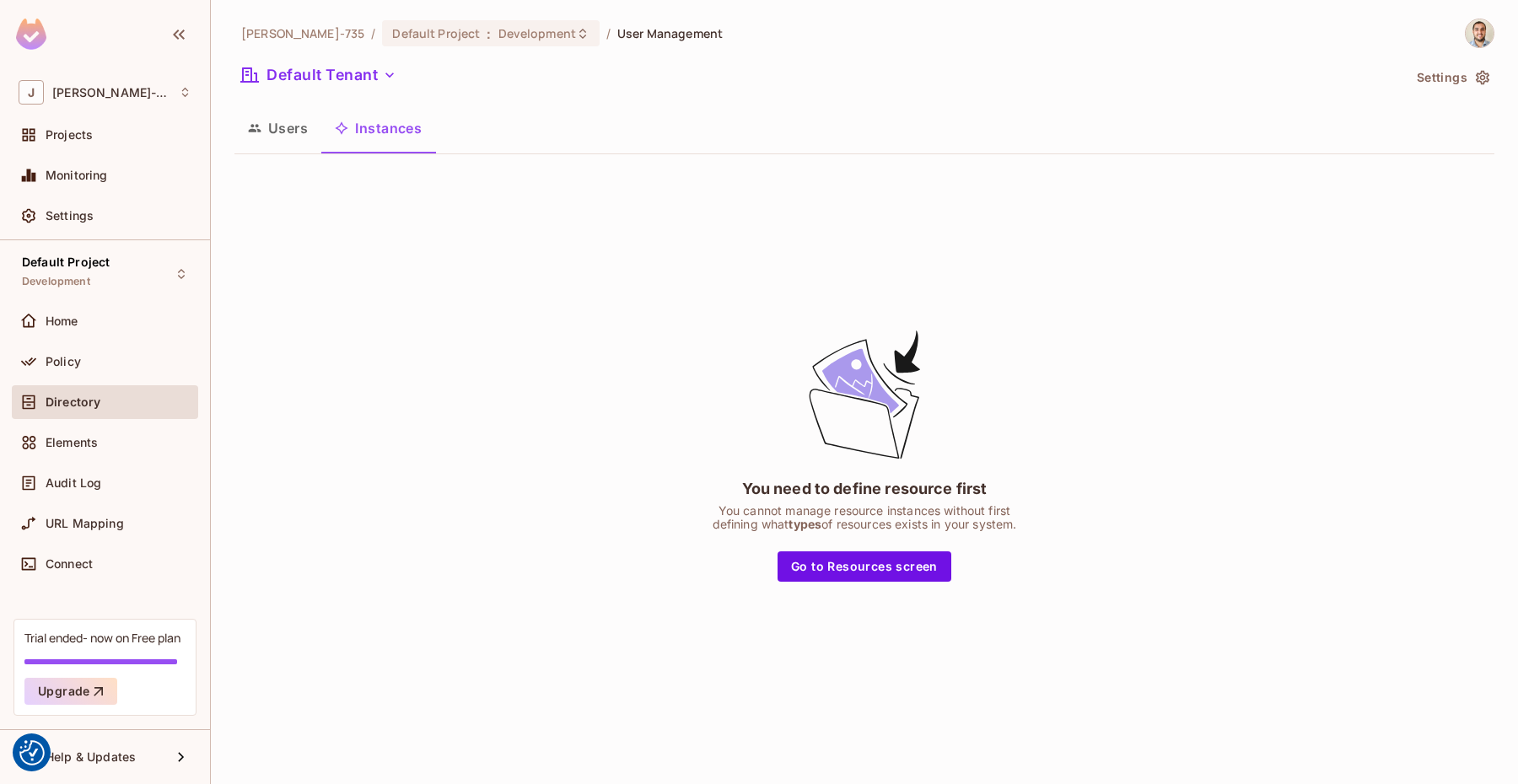
click at [277, 132] on button "Users" at bounding box center [278, 128] width 87 height 42
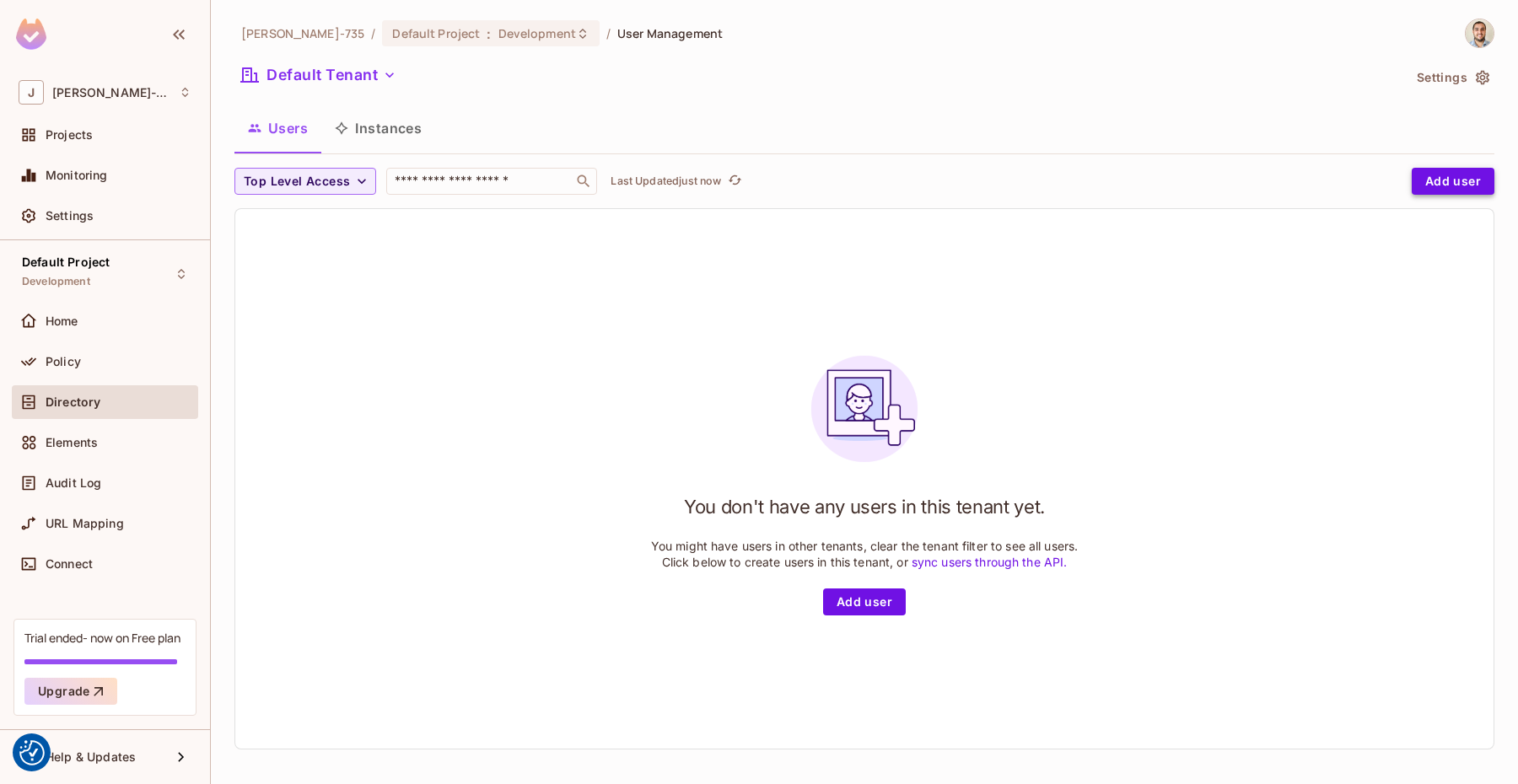
click at [1453, 177] on button "Add user" at bounding box center [1452, 181] width 82 height 27
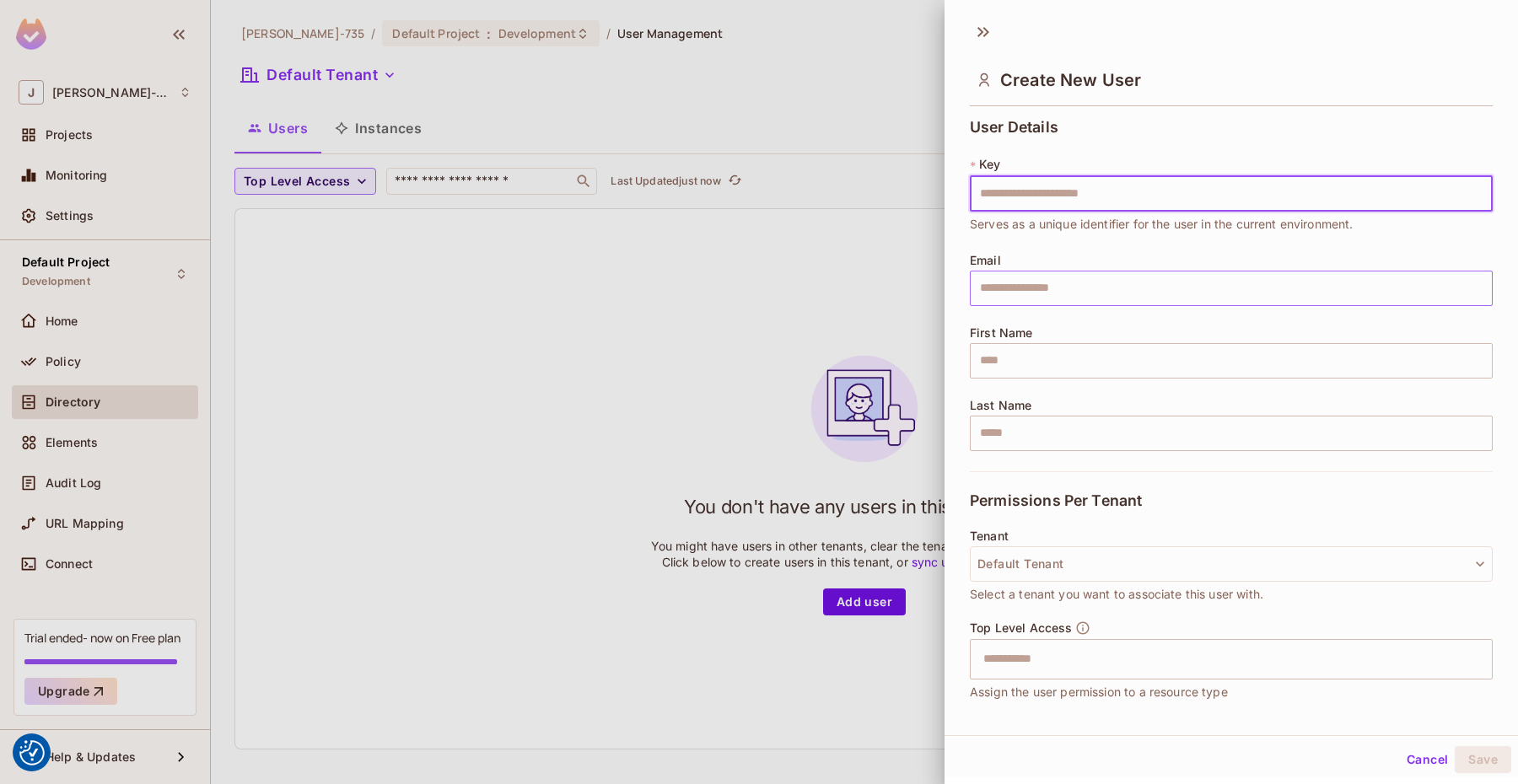
click at [1023, 282] on input "text" at bounding box center [1230, 288] width 522 height 36
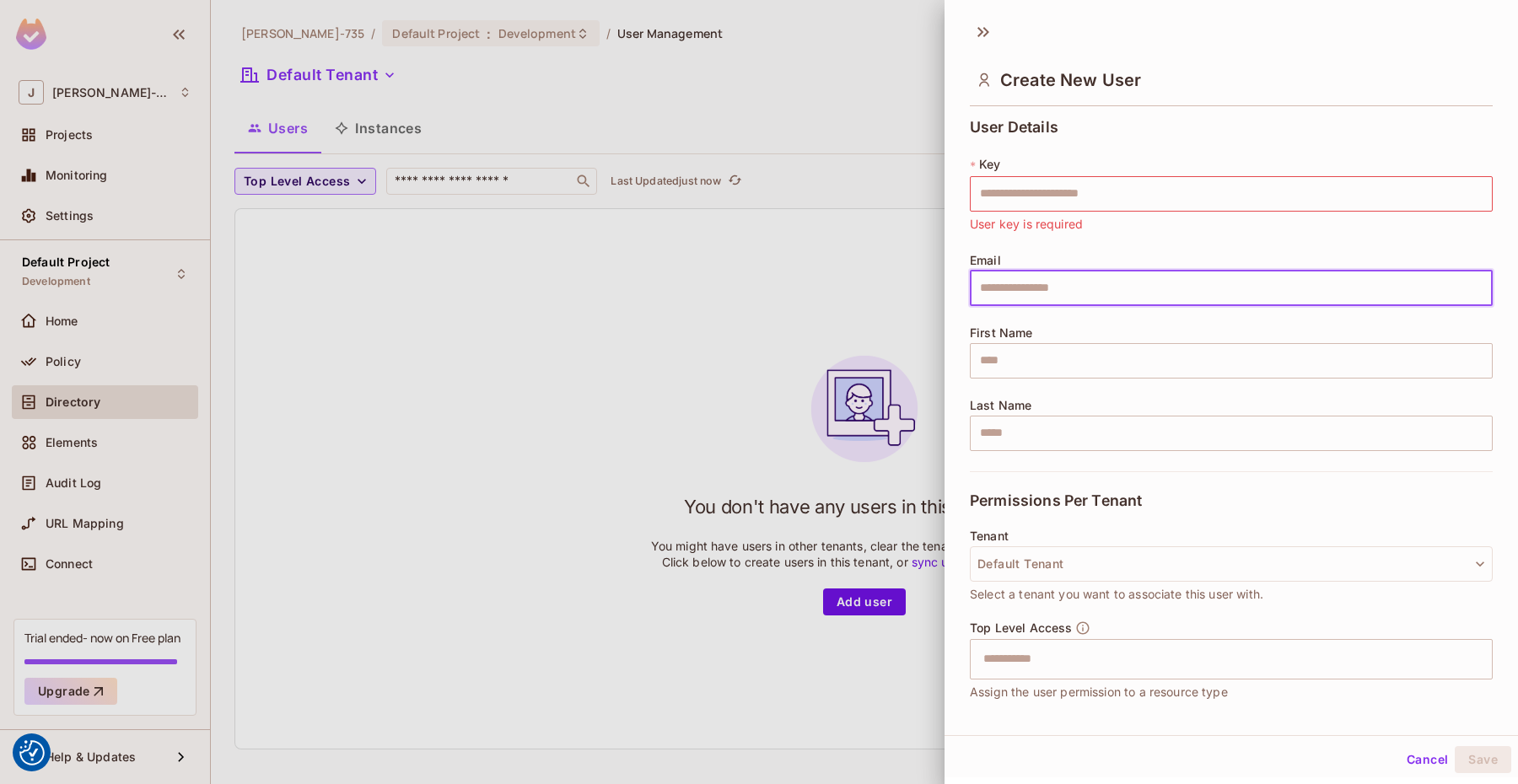
click at [1013, 454] on div "User Details * Key ​ User key is required Email ​ First Name ​ Last Name ​" at bounding box center [1230, 295] width 522 height 353
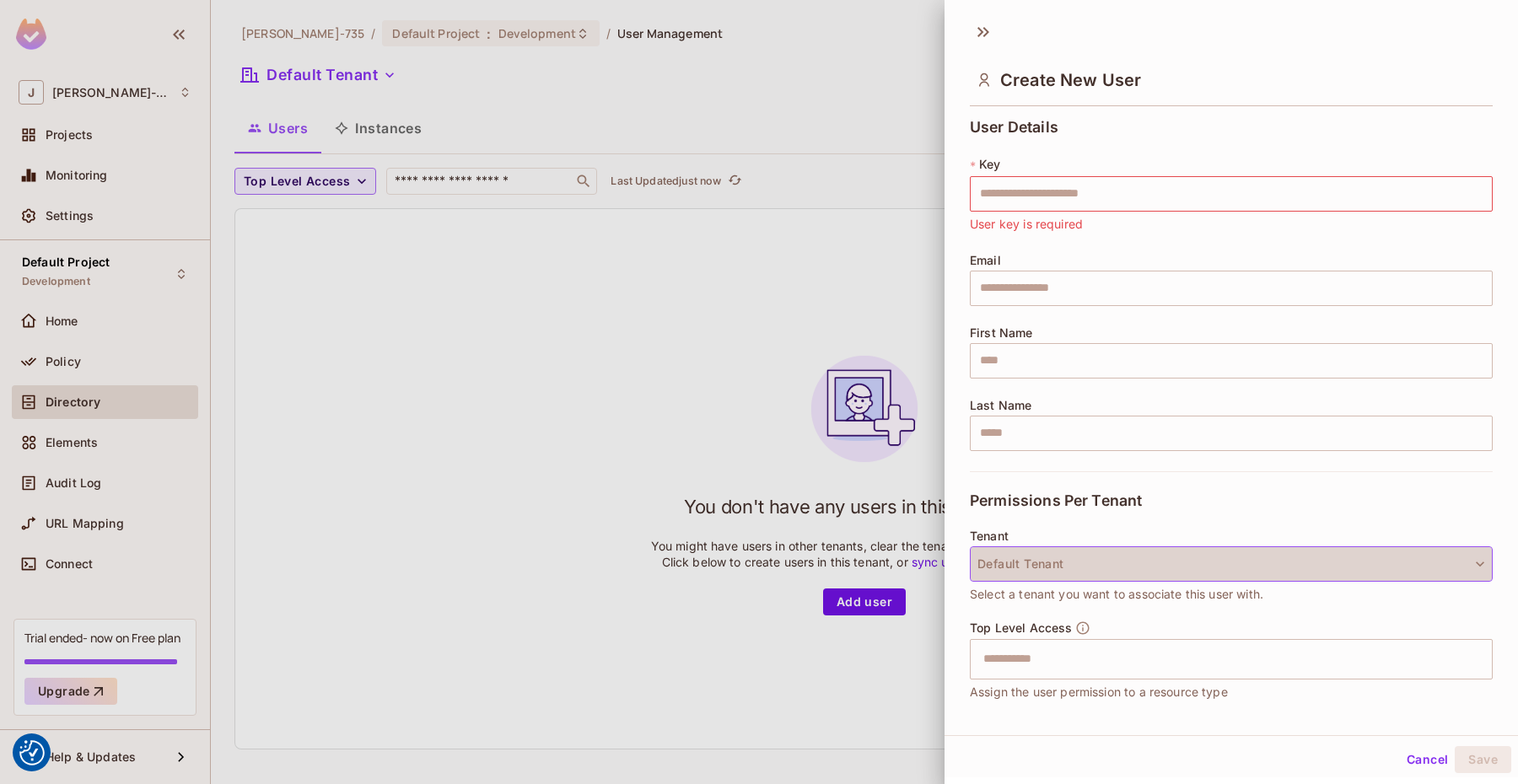
click at [1041, 561] on button "Default Tenant" at bounding box center [1230, 564] width 522 height 36
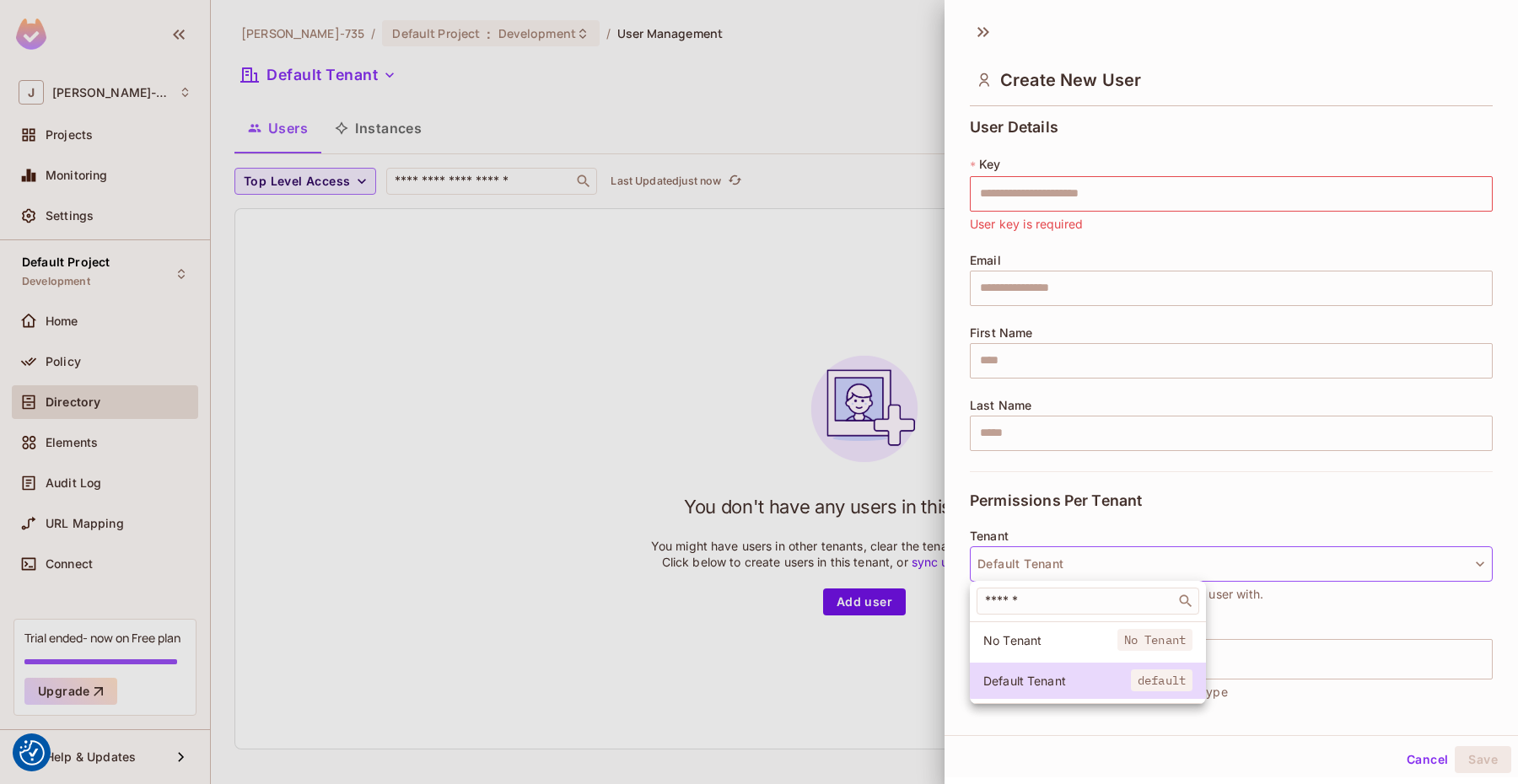
click at [1095, 515] on div at bounding box center [759, 392] width 1518 height 784
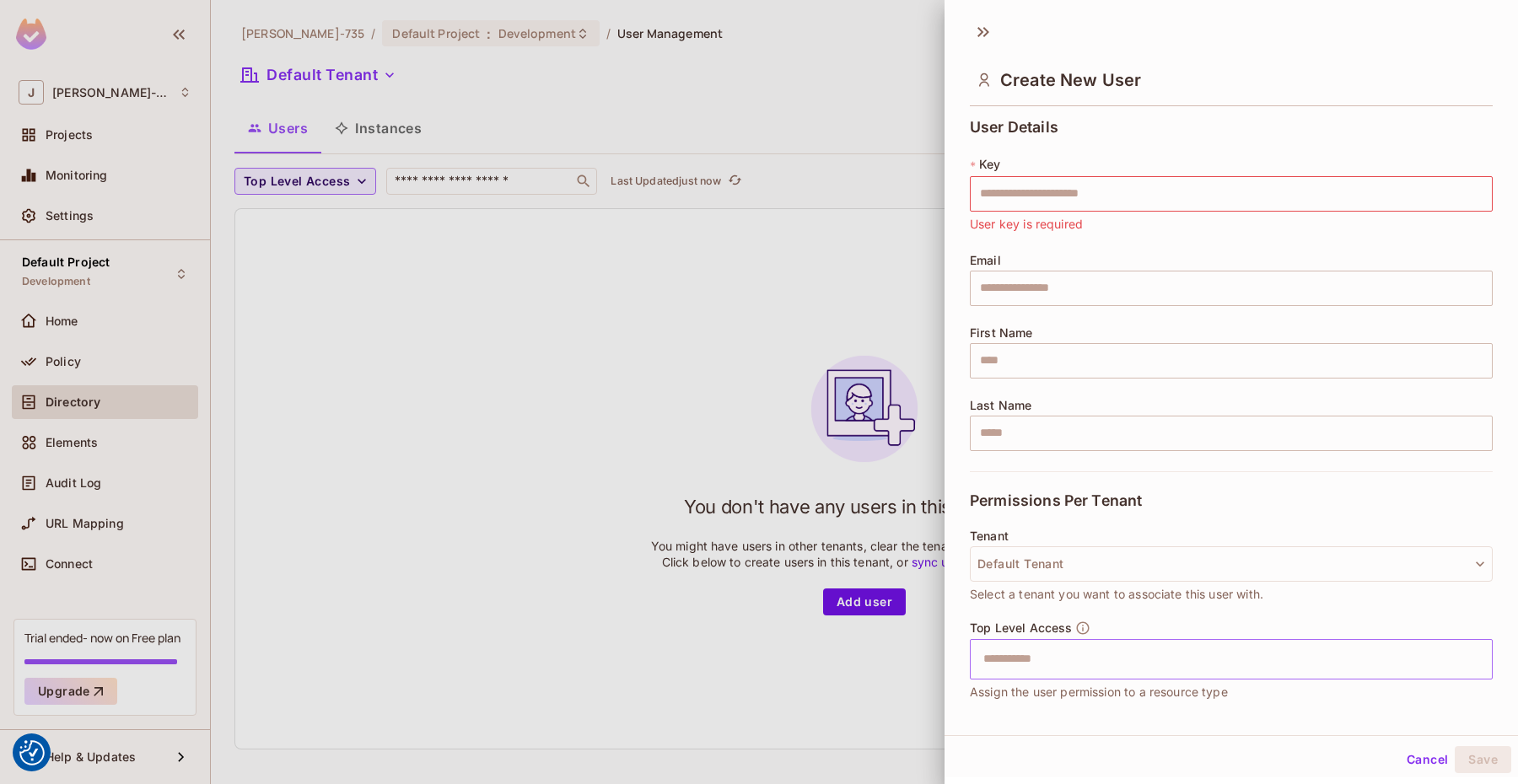
click at [1048, 657] on input "text" at bounding box center [1216, 659] width 487 height 34
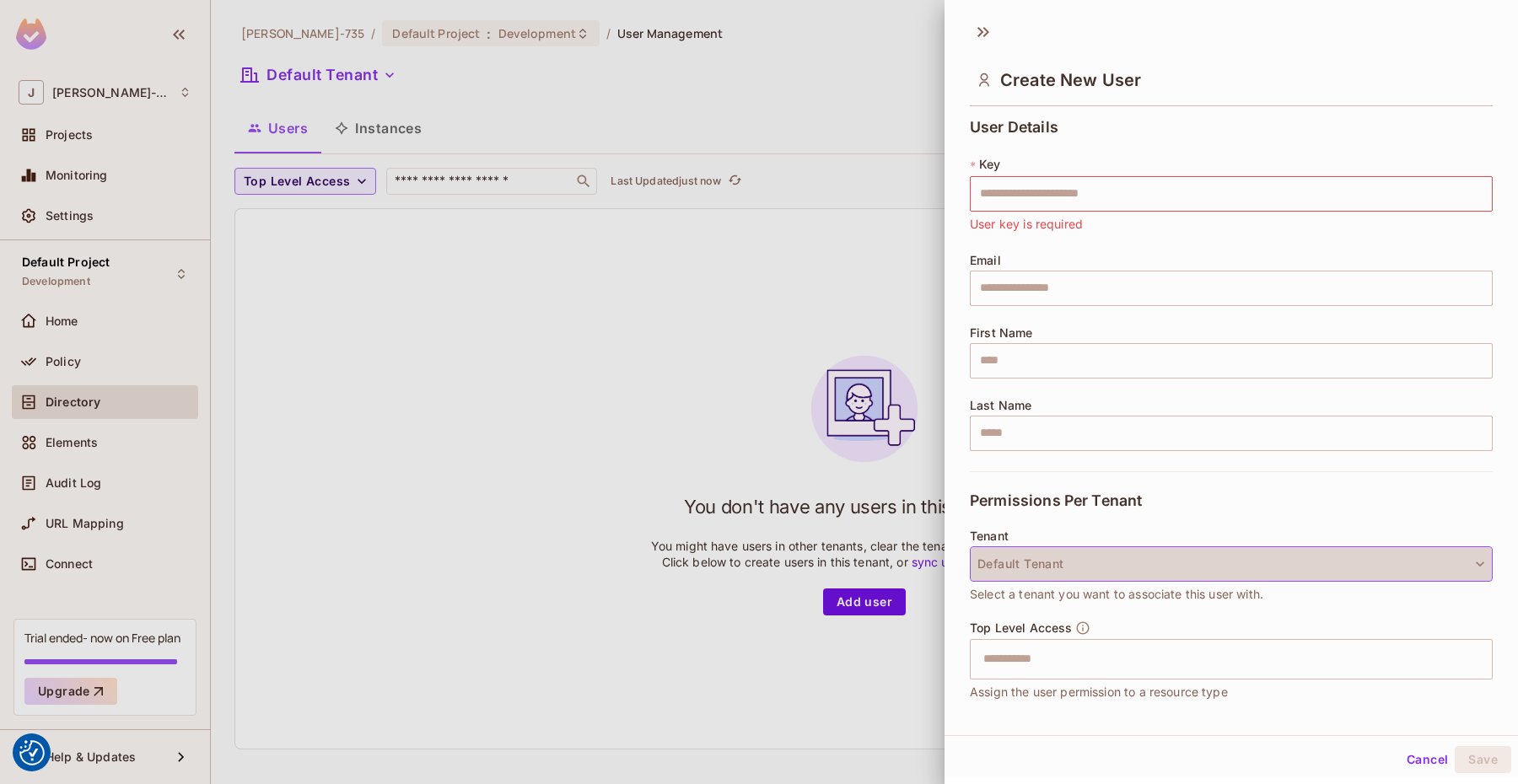
click at [1123, 579] on button "Default Tenant" at bounding box center [1230, 564] width 522 height 36
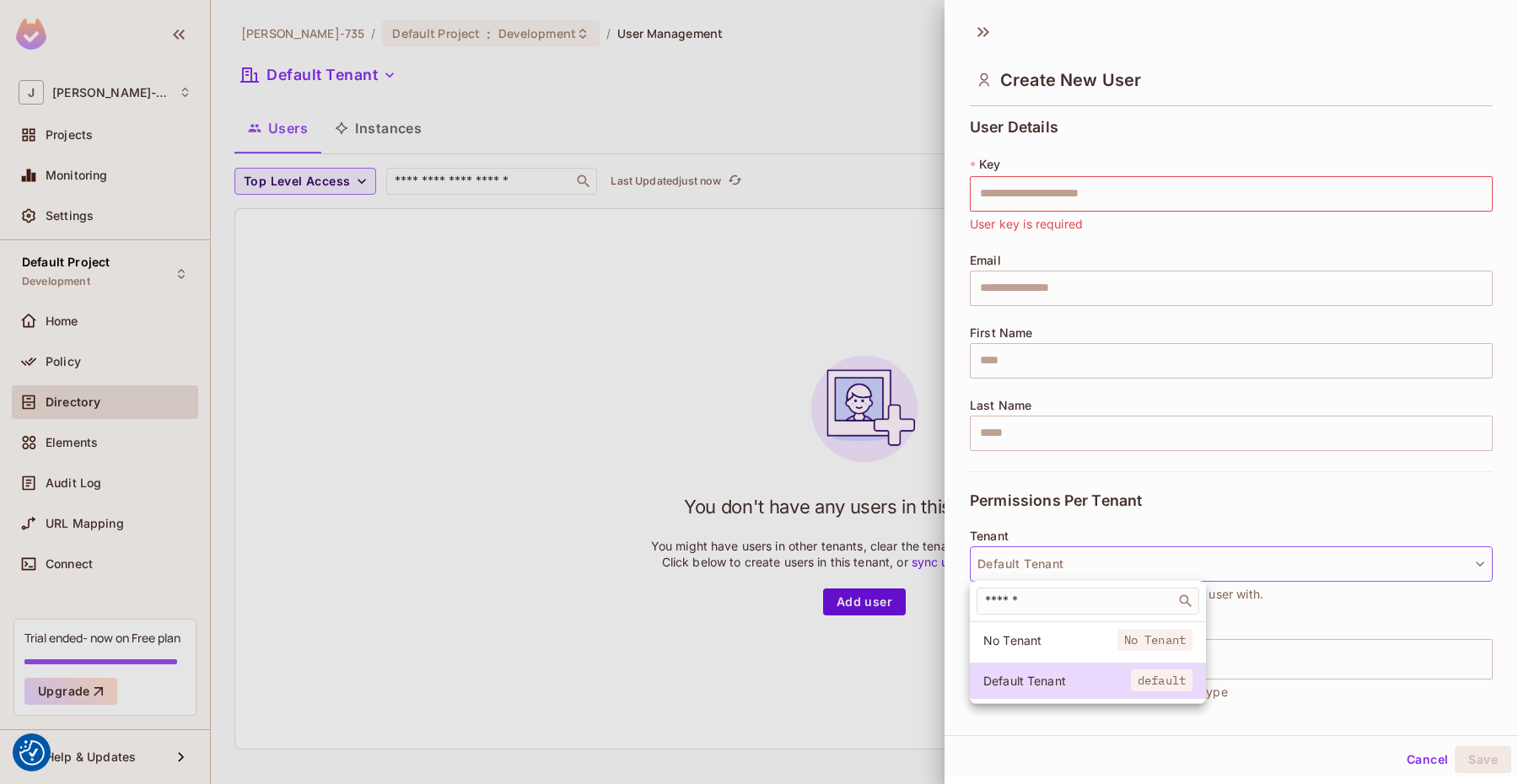
click at [1369, 555] on div at bounding box center [759, 392] width 1518 height 784
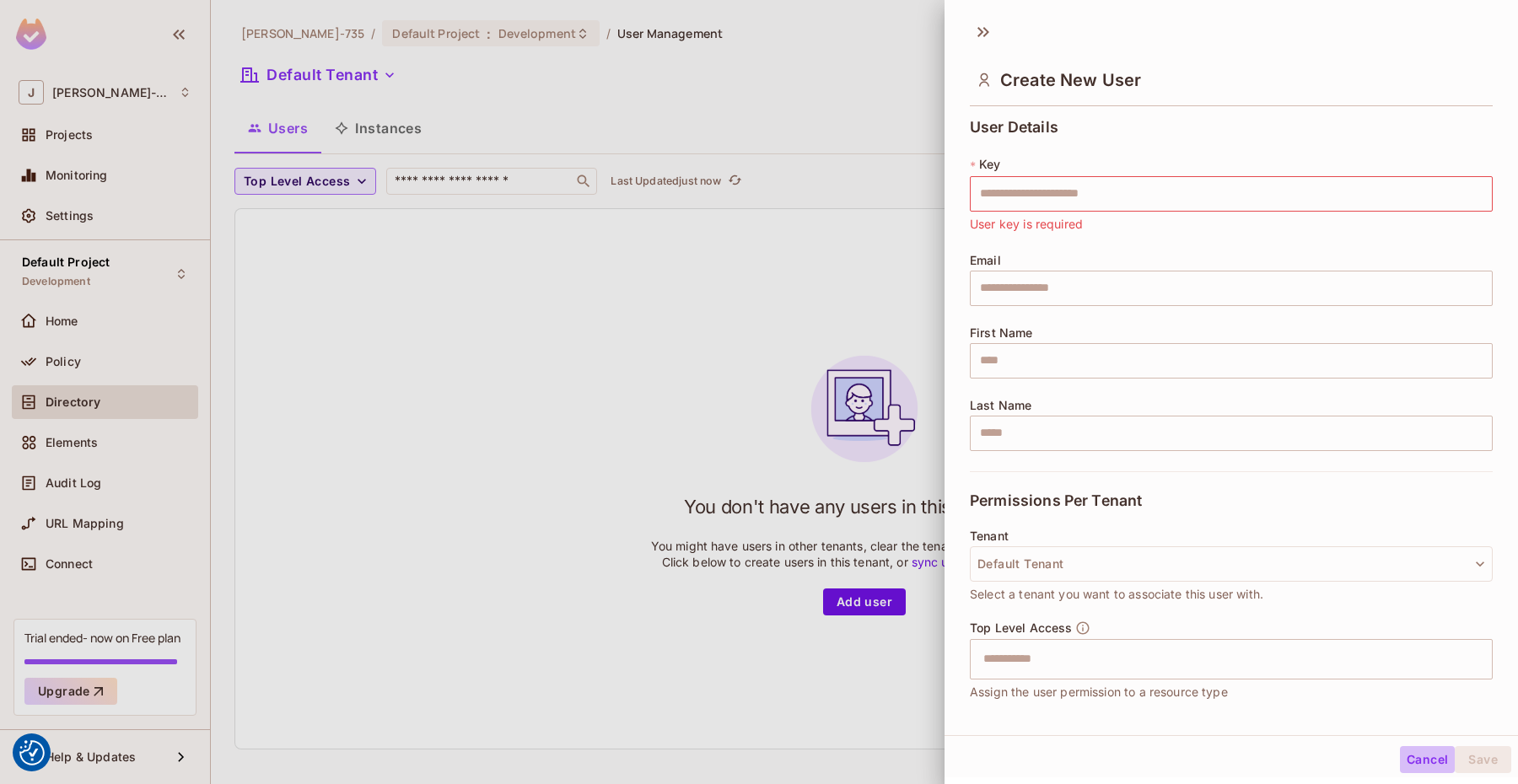
click at [1415, 757] on button "Cancel" at bounding box center [1427, 759] width 55 height 27
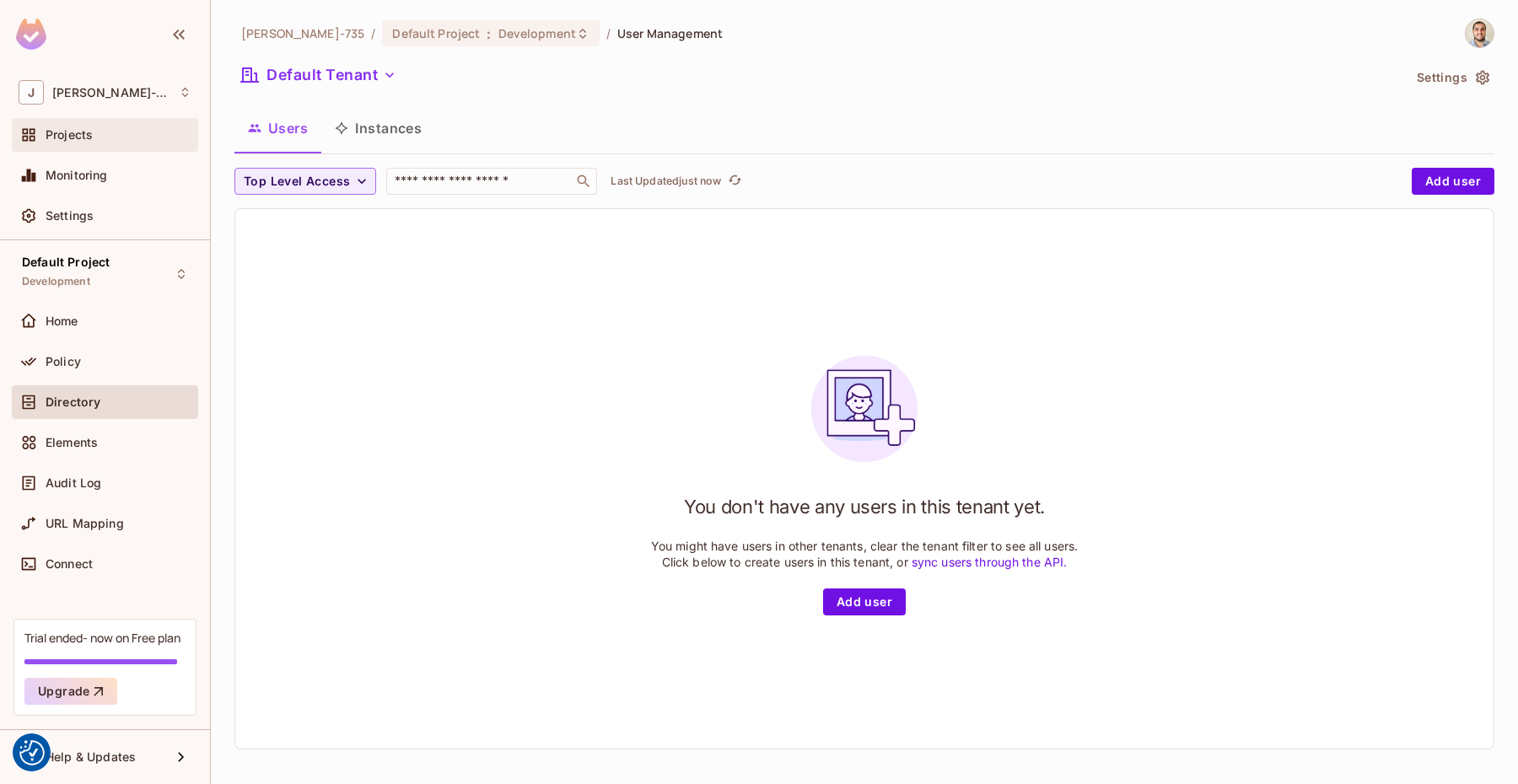
click at [84, 139] on span "Projects" at bounding box center [69, 135] width 48 height 14
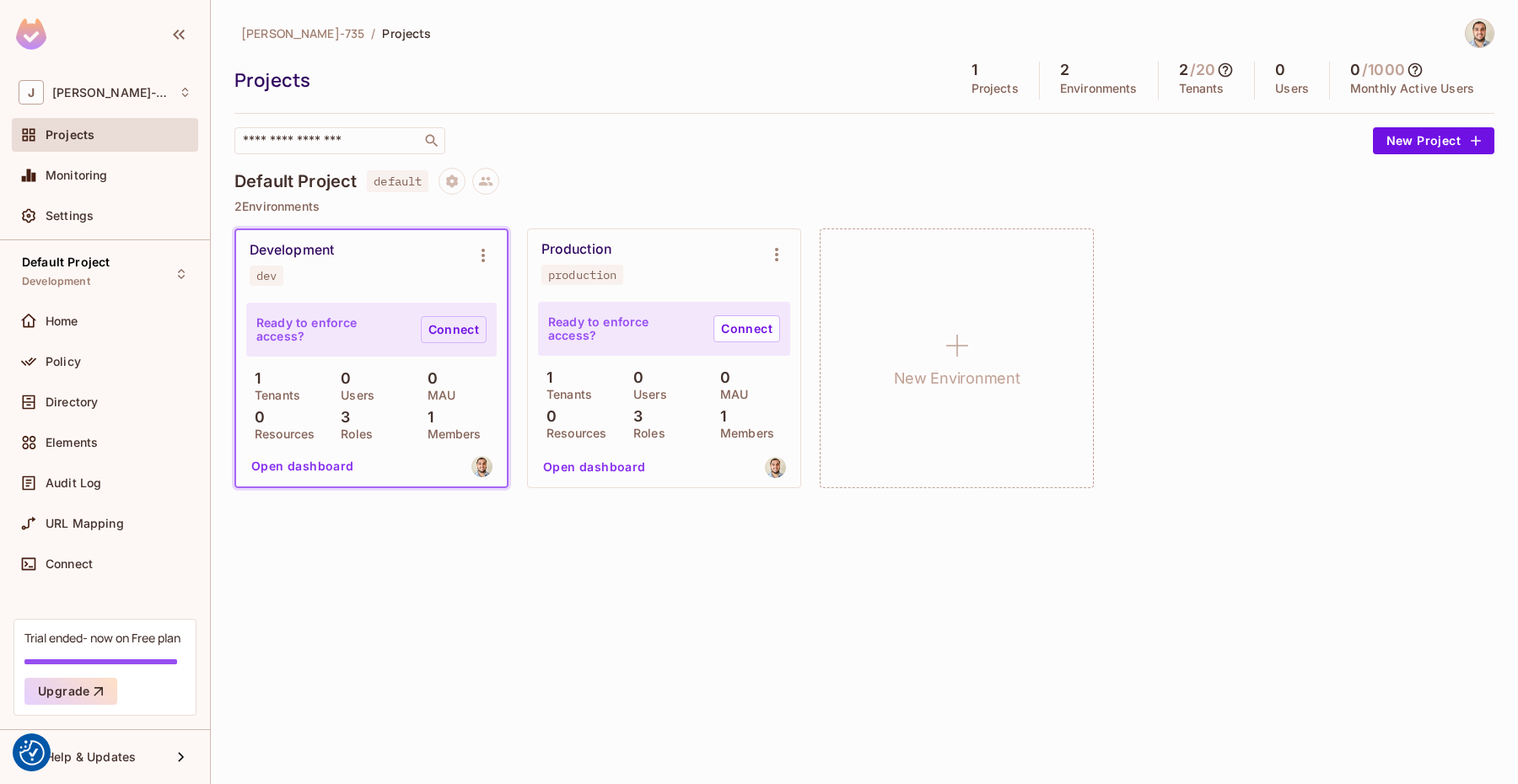
click at [458, 335] on link "Connect" at bounding box center [454, 329] width 66 height 27
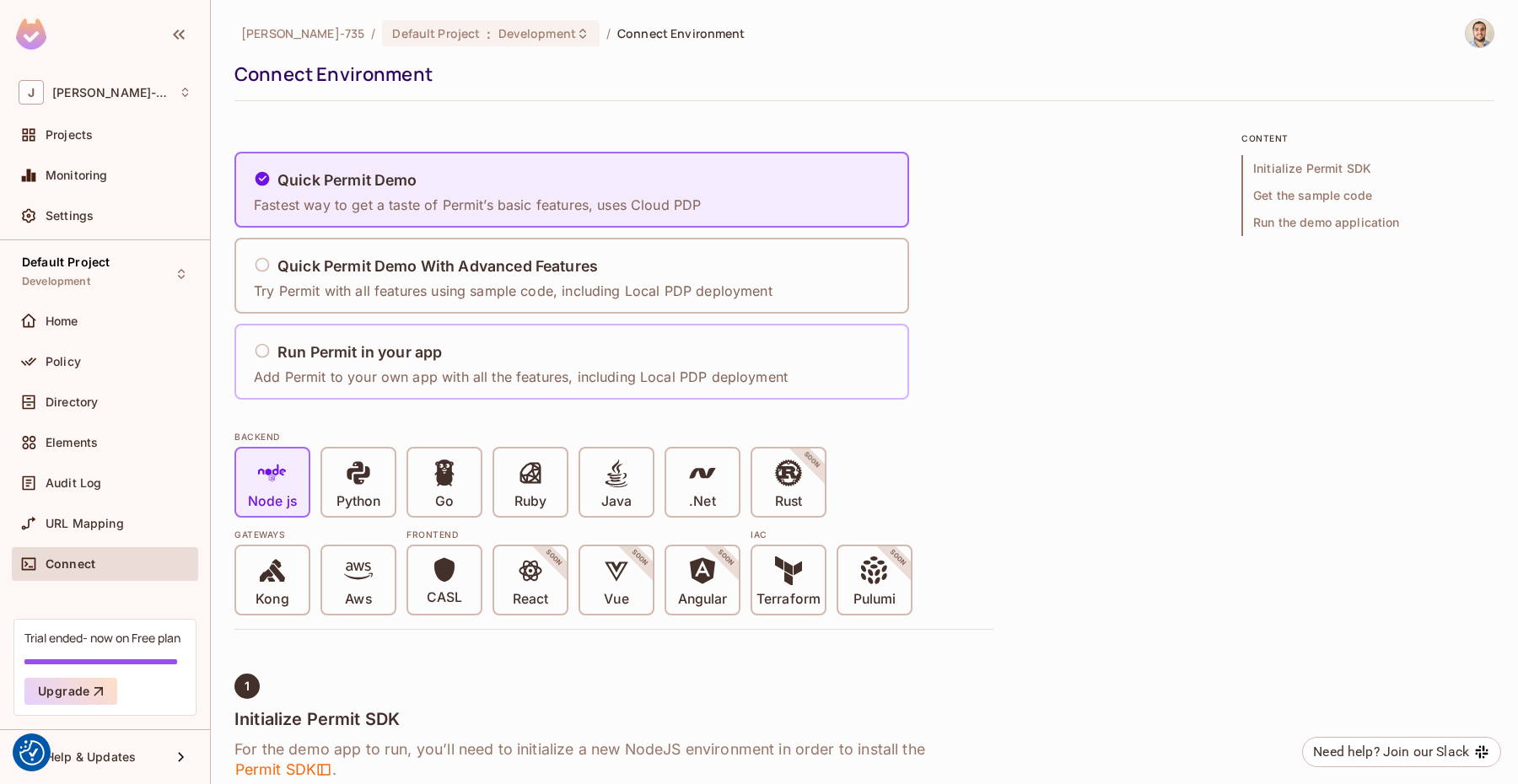
click at [414, 372] on p "Add Permit to your own app with all the features, including Local PDP deployment" at bounding box center [521, 376] width 534 height 18
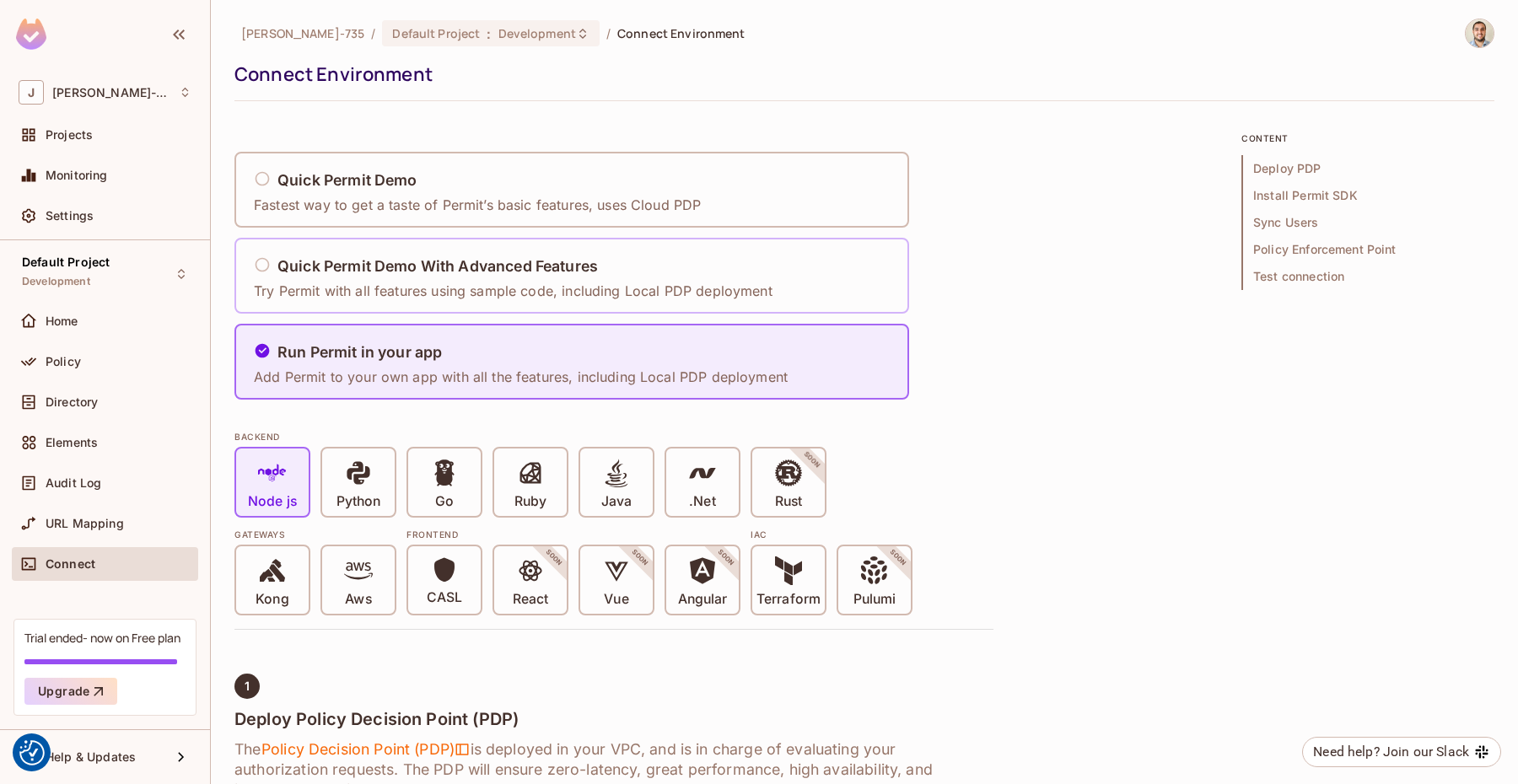
click at [390, 295] on p "Try Permit with all features using sample code, including Local PDP deployment" at bounding box center [513, 290] width 519 height 18
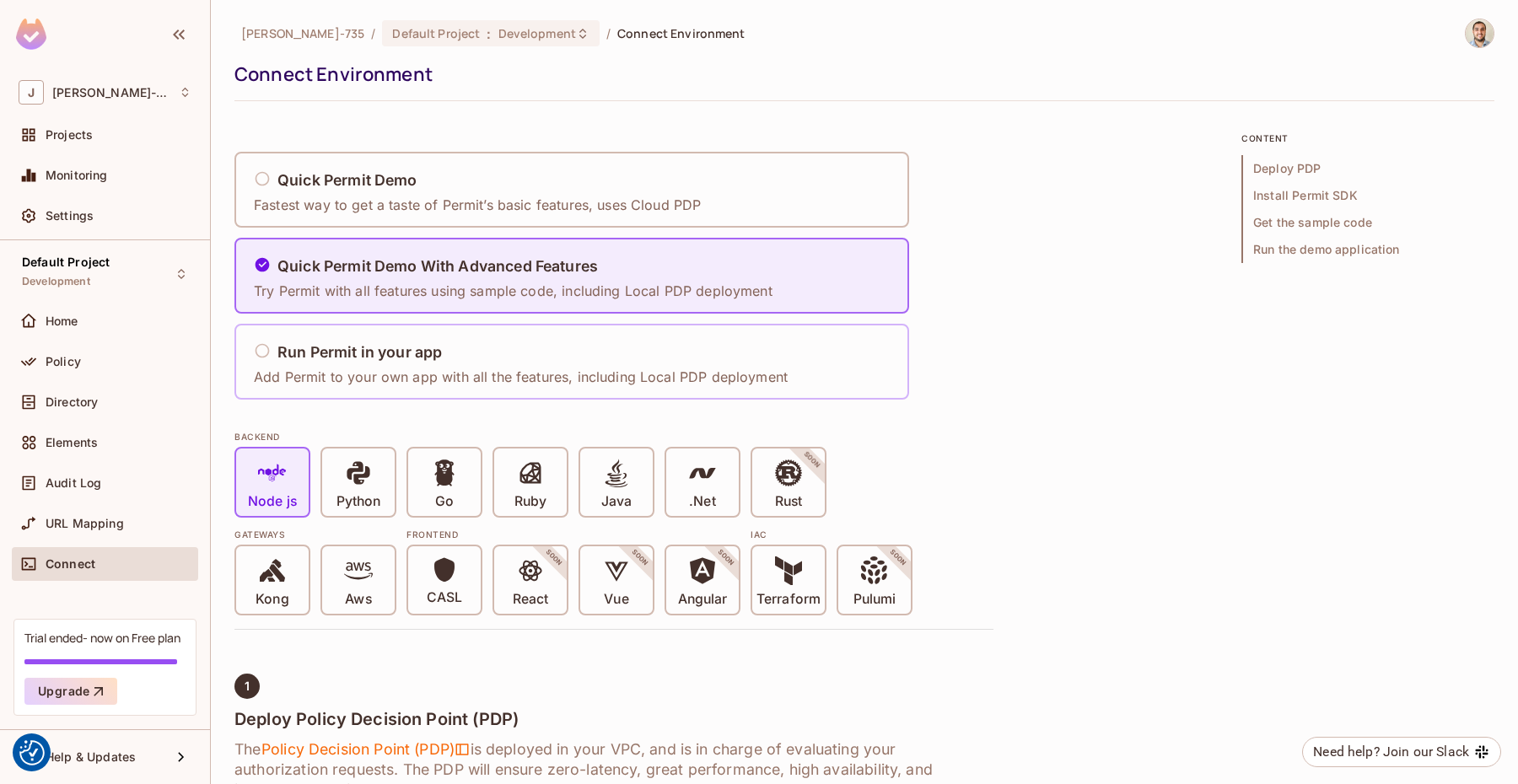
click at [389, 379] on p "Add Permit to your own app with all the features, including Local PDP deployment" at bounding box center [521, 376] width 534 height 18
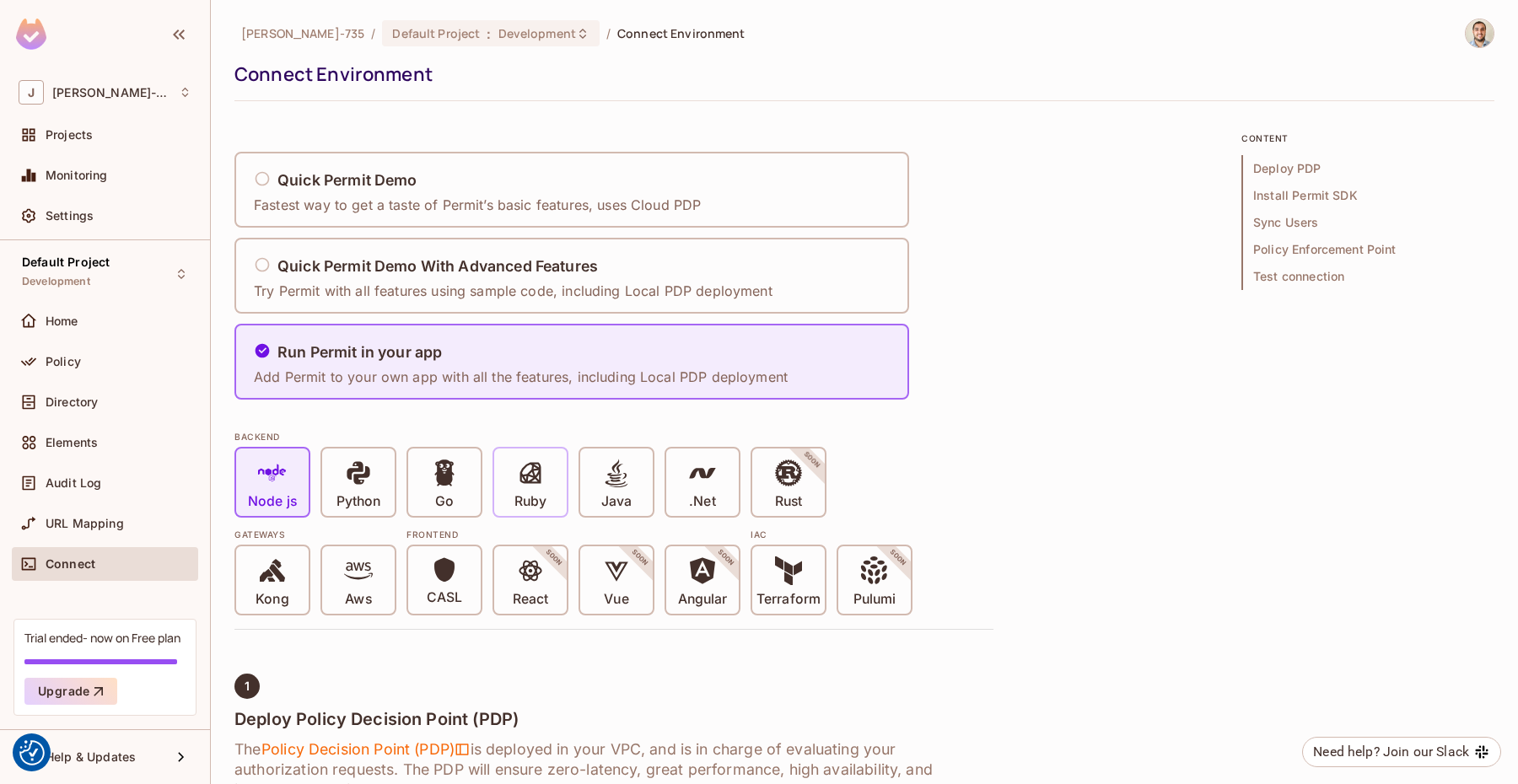
click at [525, 488] on span at bounding box center [530, 476] width 29 height 35
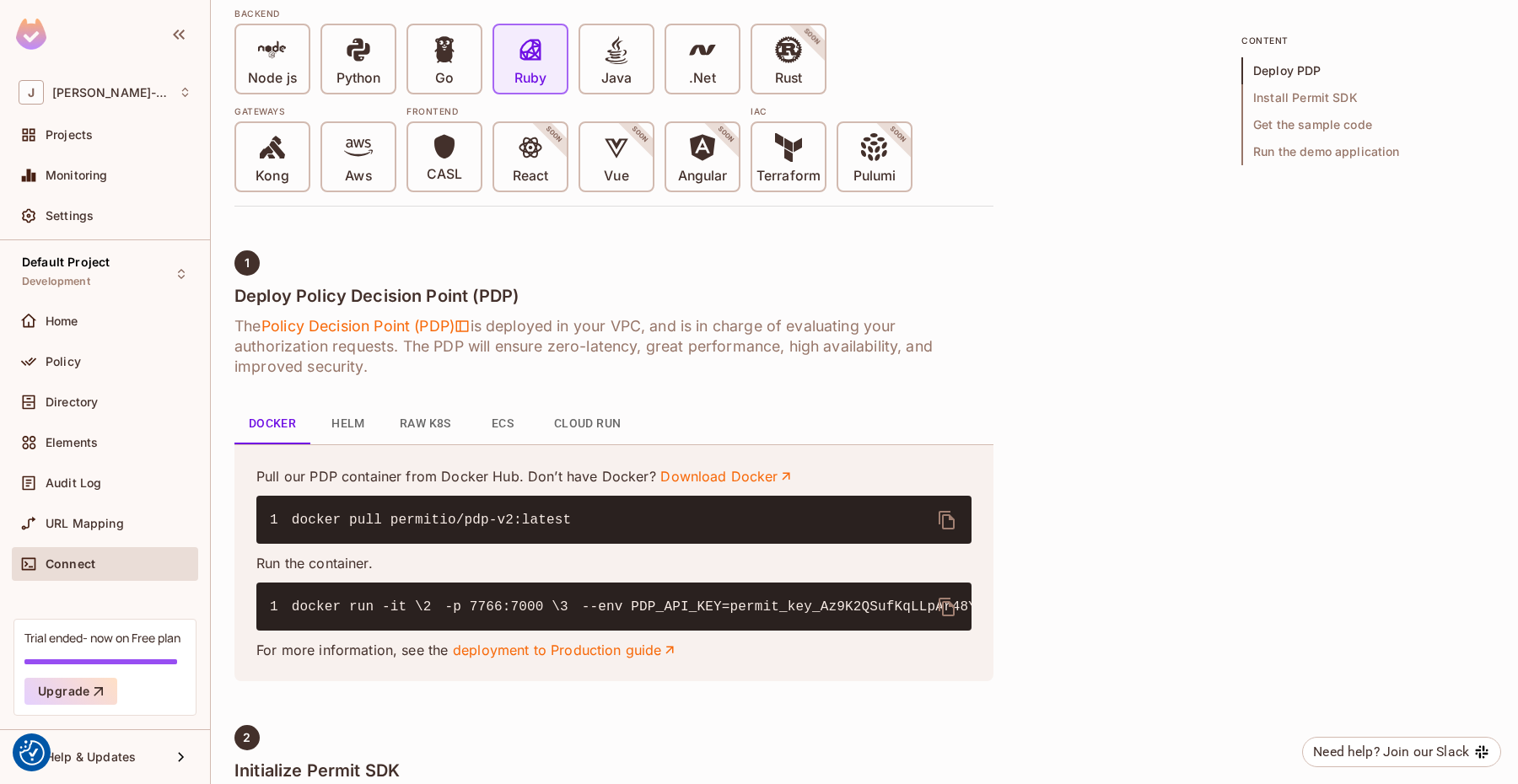
scroll to position [457, 0]
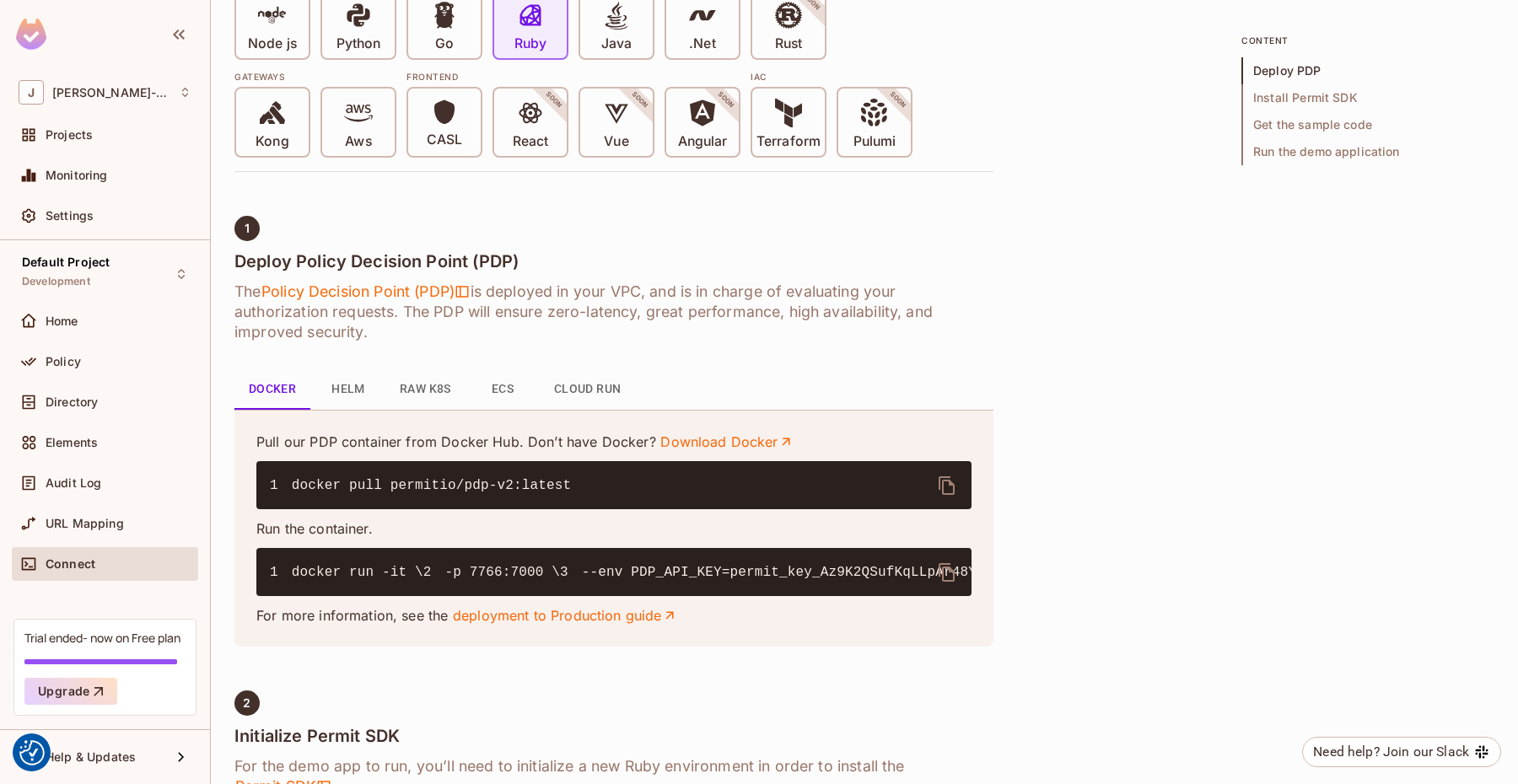
click at [952, 572] on icon "delete" at bounding box center [946, 572] width 20 height 20
click at [496, 580] on code "1 docker run -it \ 2 -p 7766:7000 \ 3 --env PDP_API_KEY=permit_key_Az9K2QSufKqL…" at bounding box center [1109, 573] width 1679 height 16
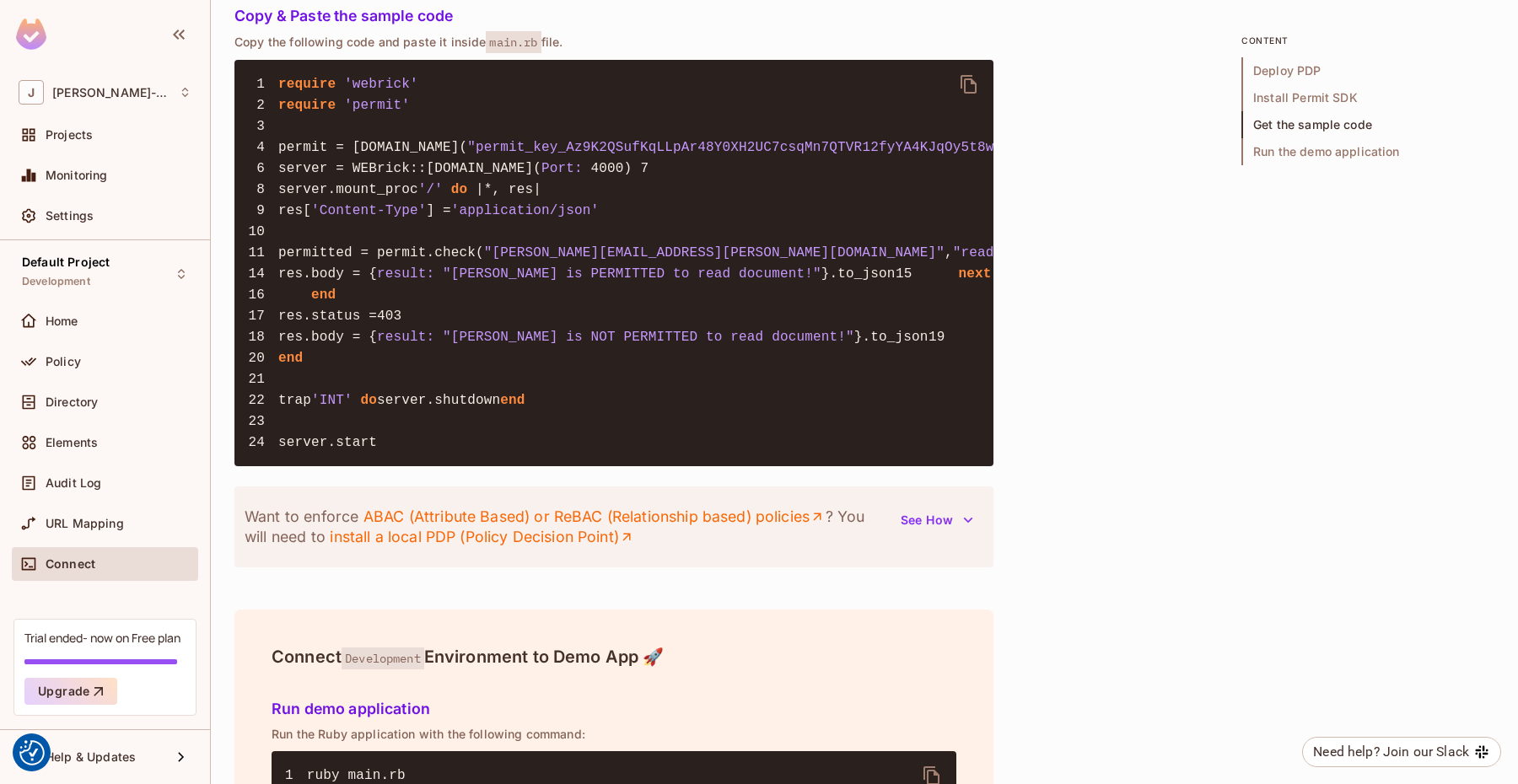
scroll to position [1798, 0]
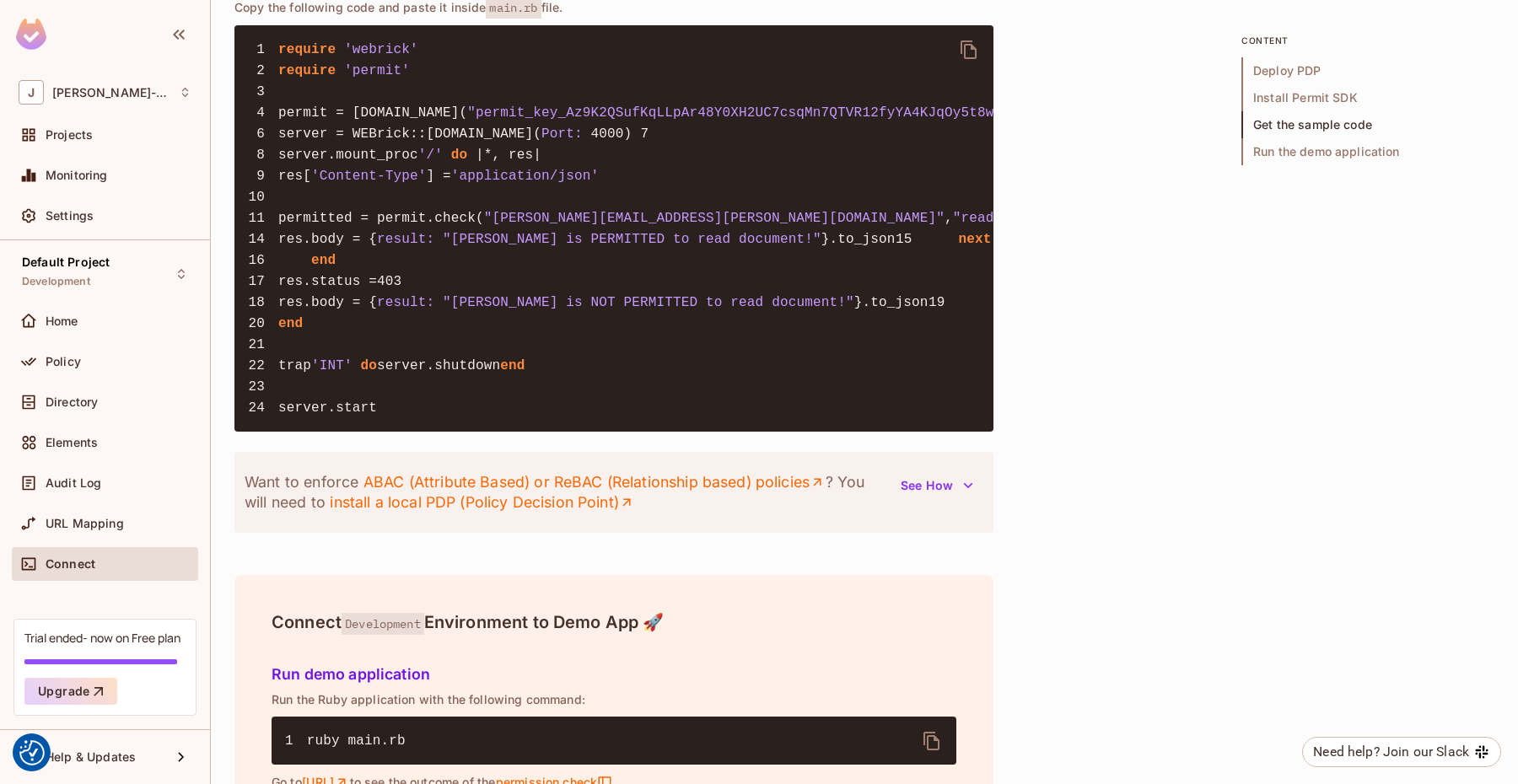
click at [949, 513] on div "Want to enforce ABAC (Attribute Based) or ReBAC (Relationship based) policies ?…" at bounding box center [613, 492] width 739 height 41
click at [949, 499] on button "See How" at bounding box center [937, 485] width 93 height 27
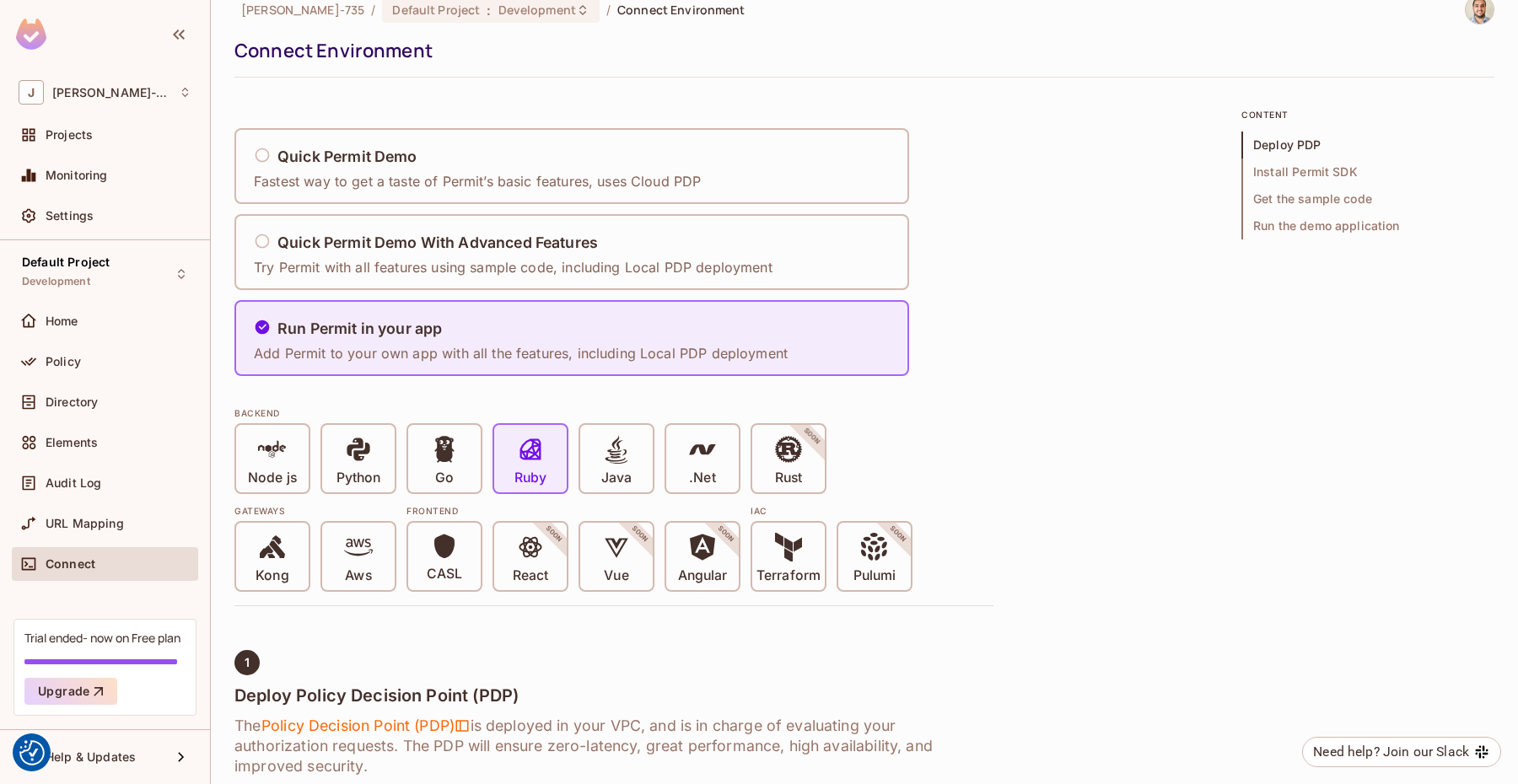
scroll to position [0, 0]
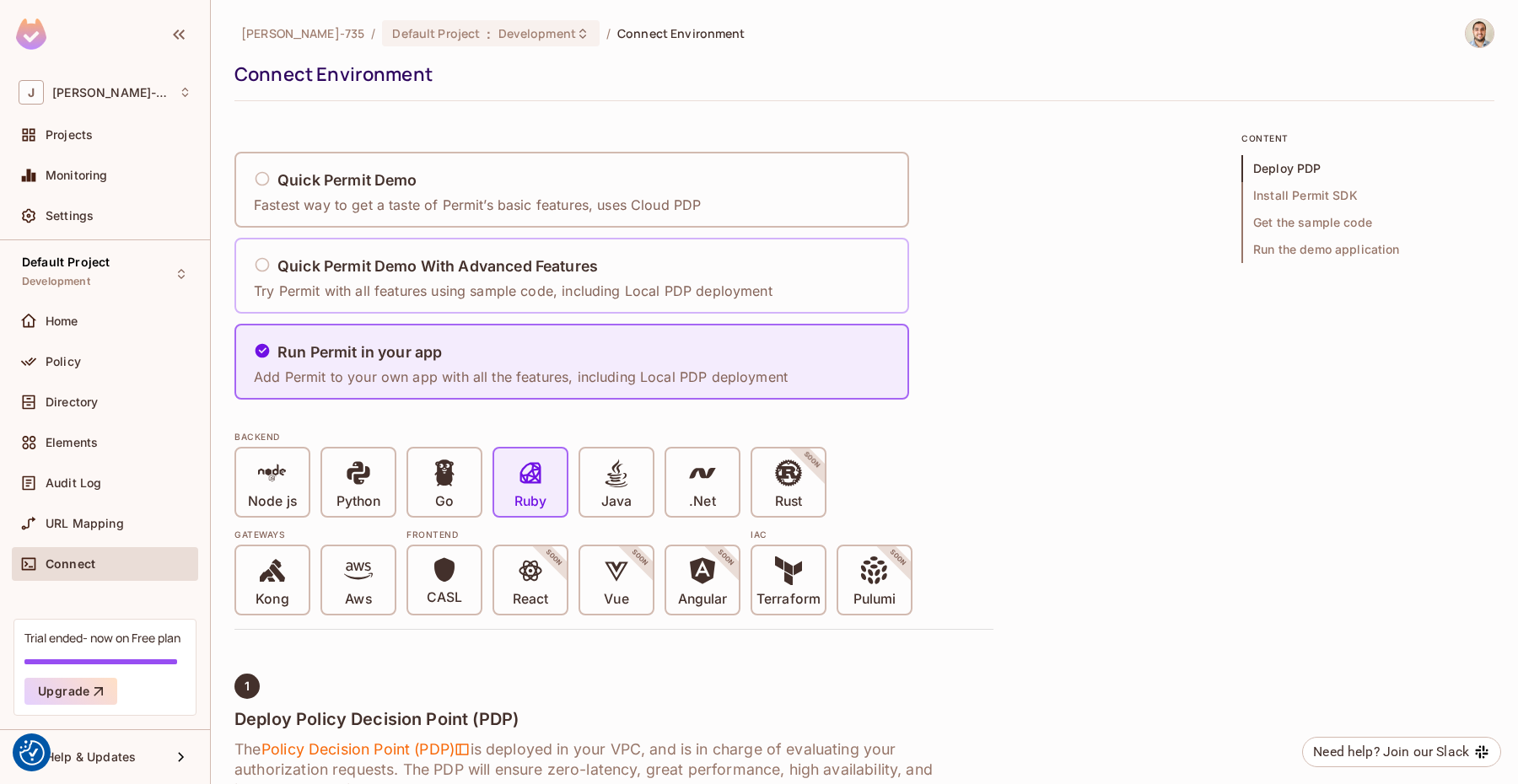
click at [405, 280] on div "Quick Permit Demo With Advanced Features Try Permit with all features using sam…" at bounding box center [513, 275] width 519 height 49
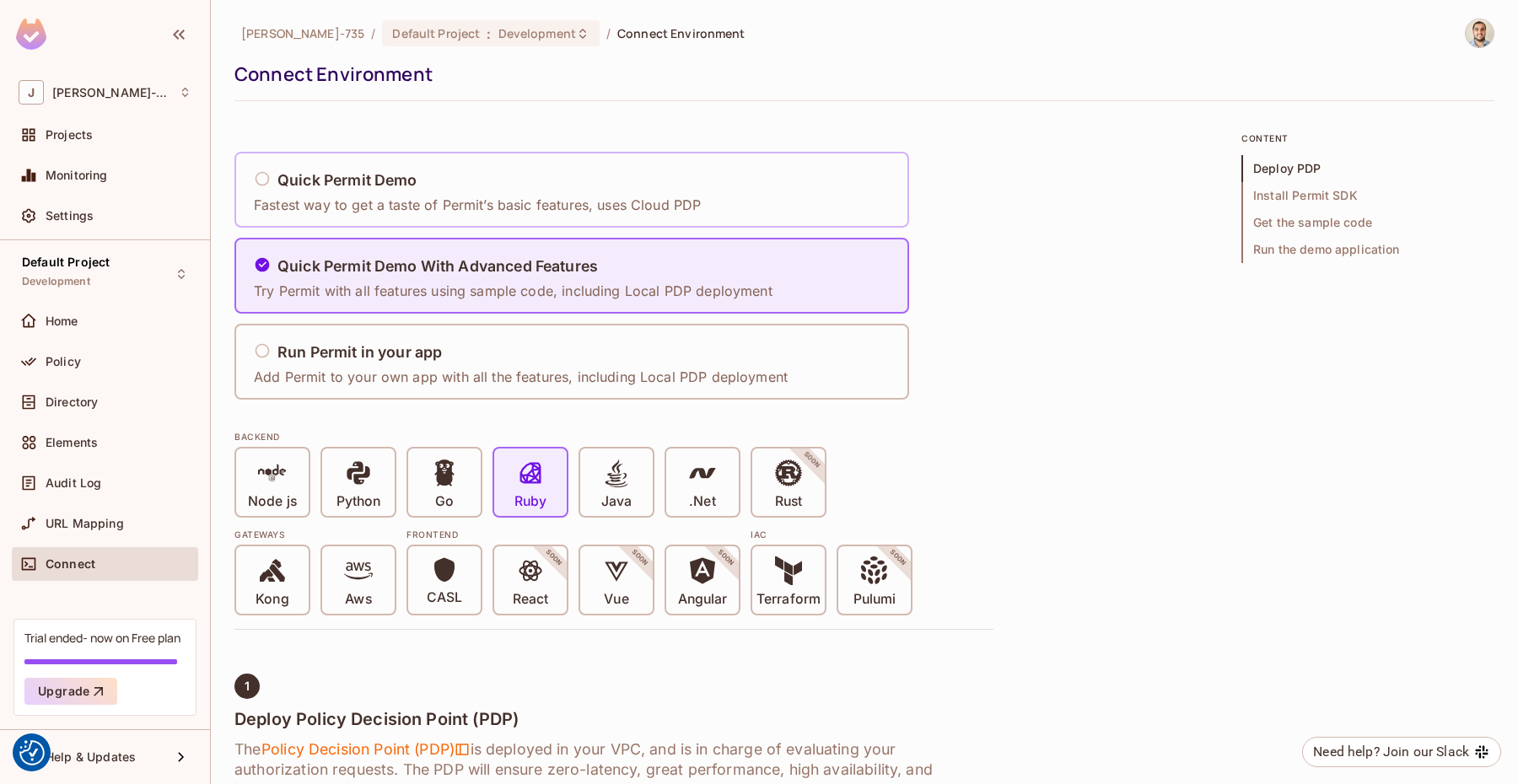
click at [414, 197] on p "Fastest way to get a taste of Permit’s basic features, uses Cloud PDP" at bounding box center [477, 204] width 447 height 18
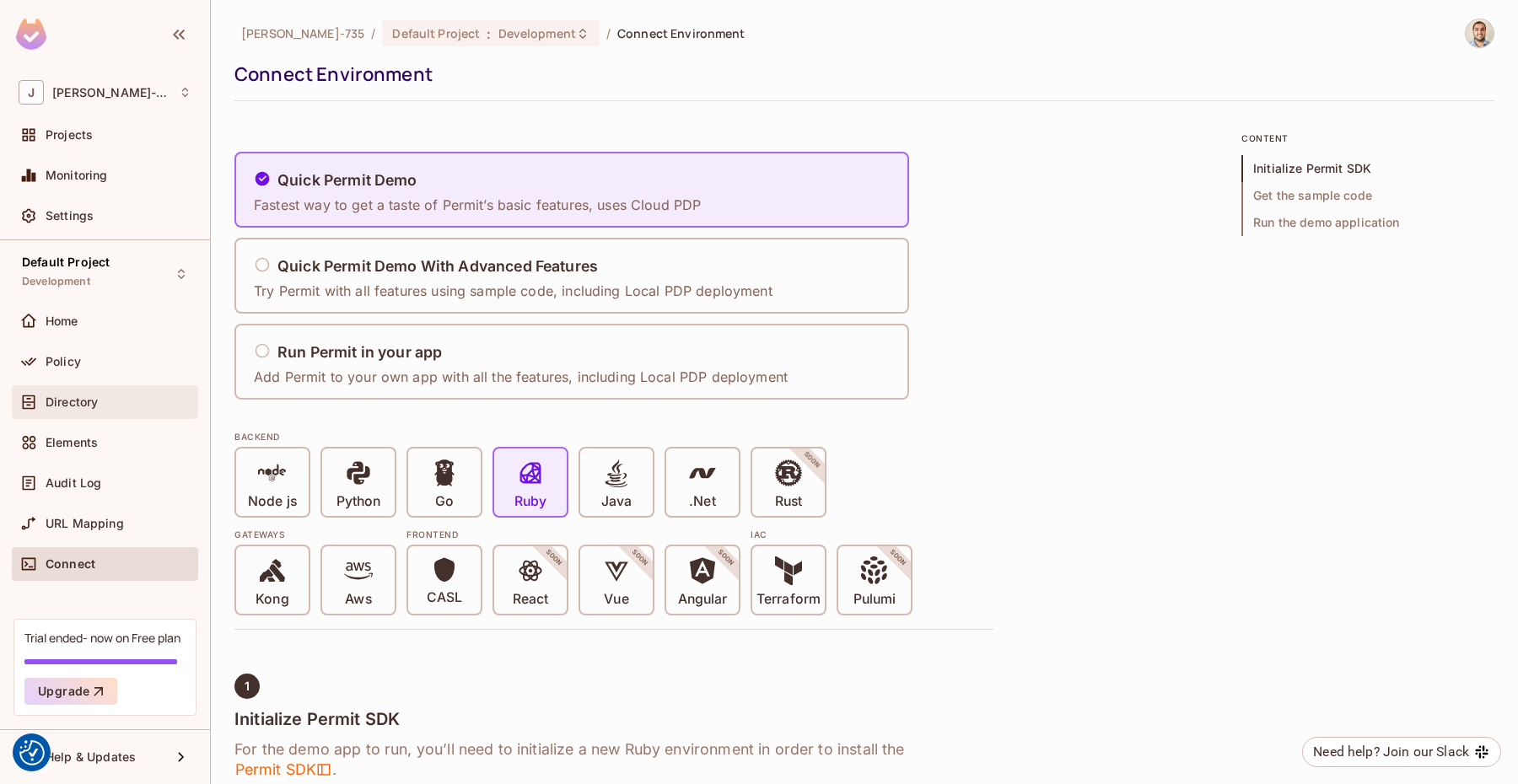
click at [102, 400] on div "Directory" at bounding box center [119, 402] width 146 height 14
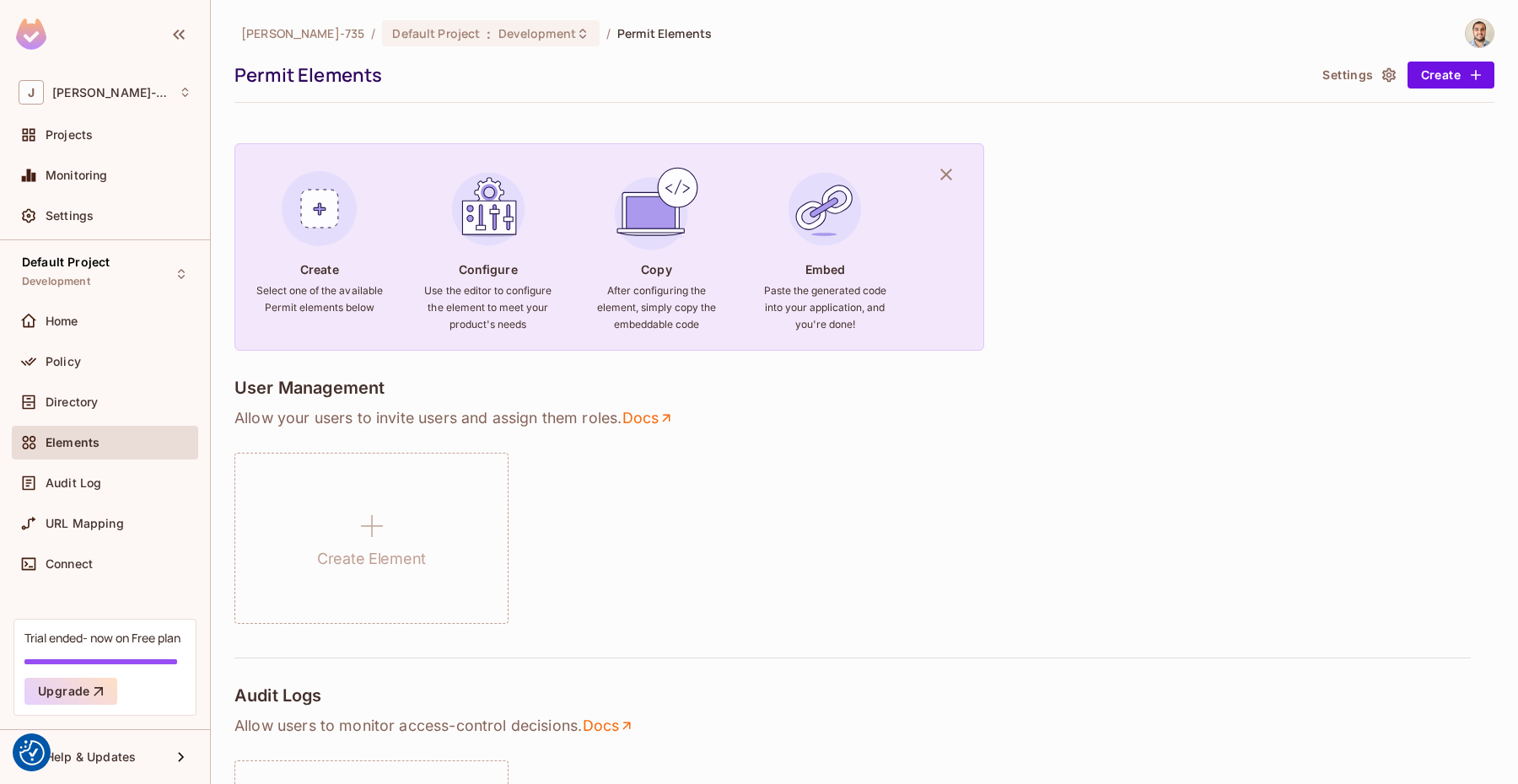
click at [334, 209] on img at bounding box center [319, 209] width 91 height 91
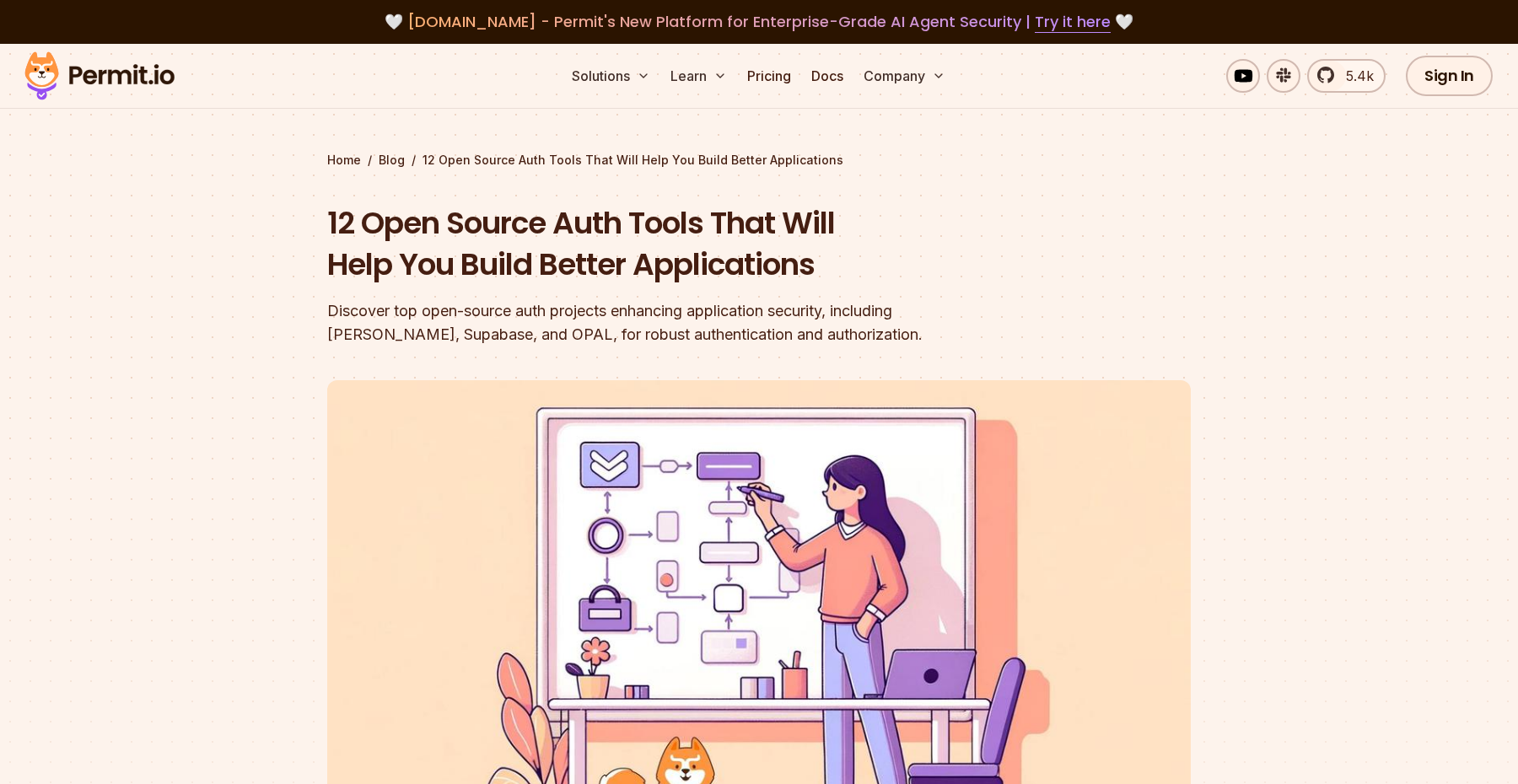
scroll to position [1, 0]
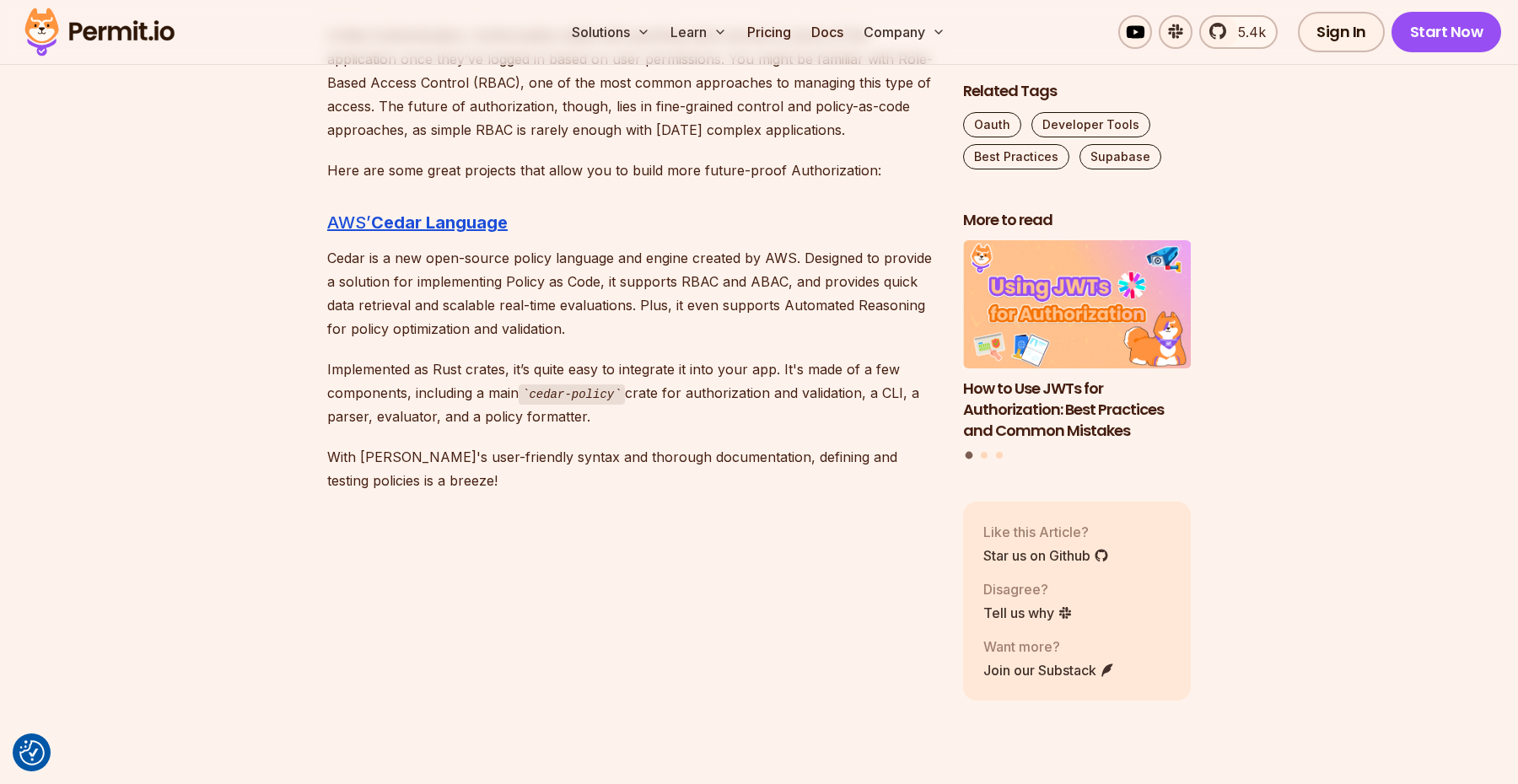
scroll to position [4189, 0]
